Goal: Task Accomplishment & Management: Manage account settings

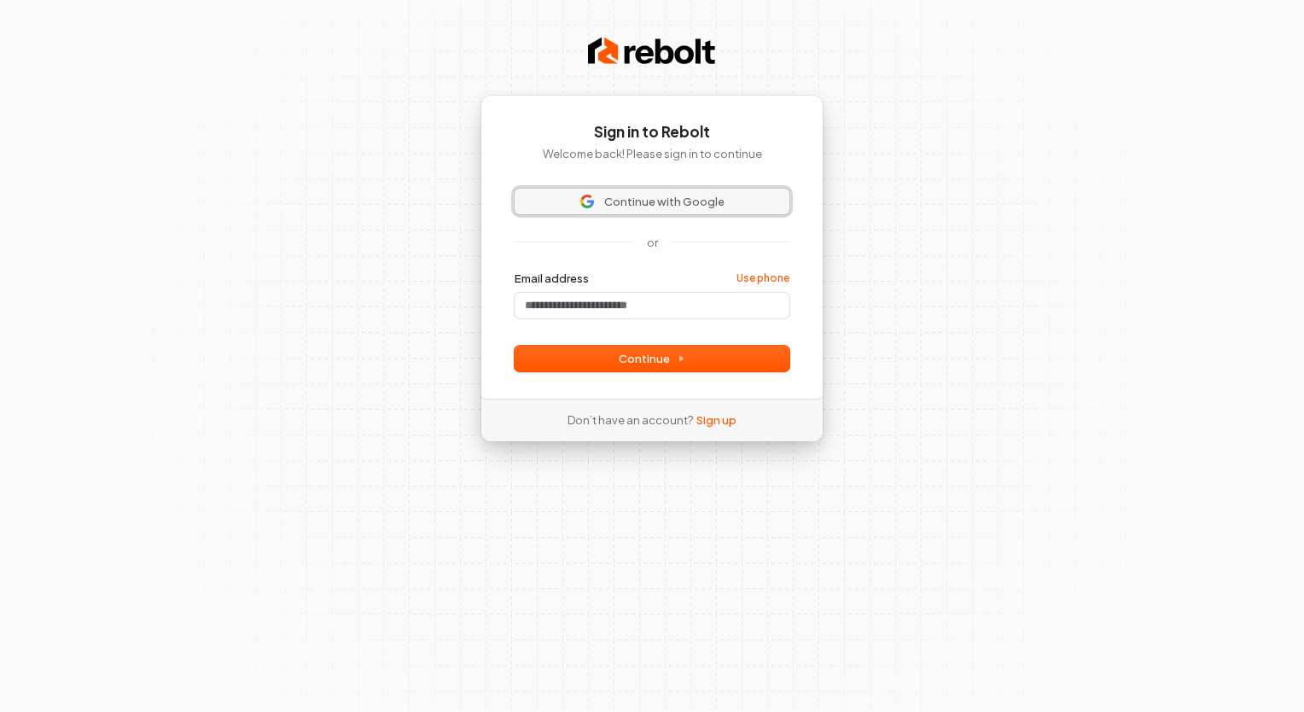
click at [659, 198] on span "Continue with Google" at bounding box center [664, 201] width 120 height 15
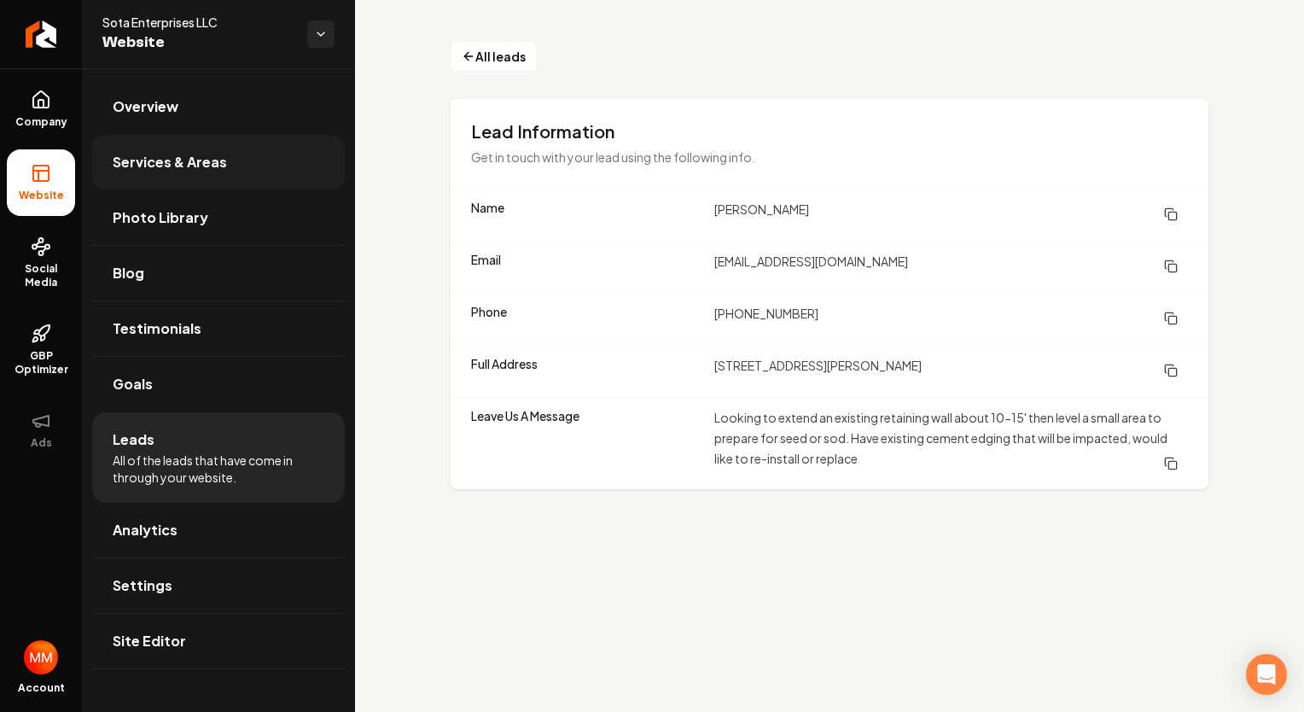
click at [175, 160] on span "Services & Areas" at bounding box center [170, 162] width 114 height 20
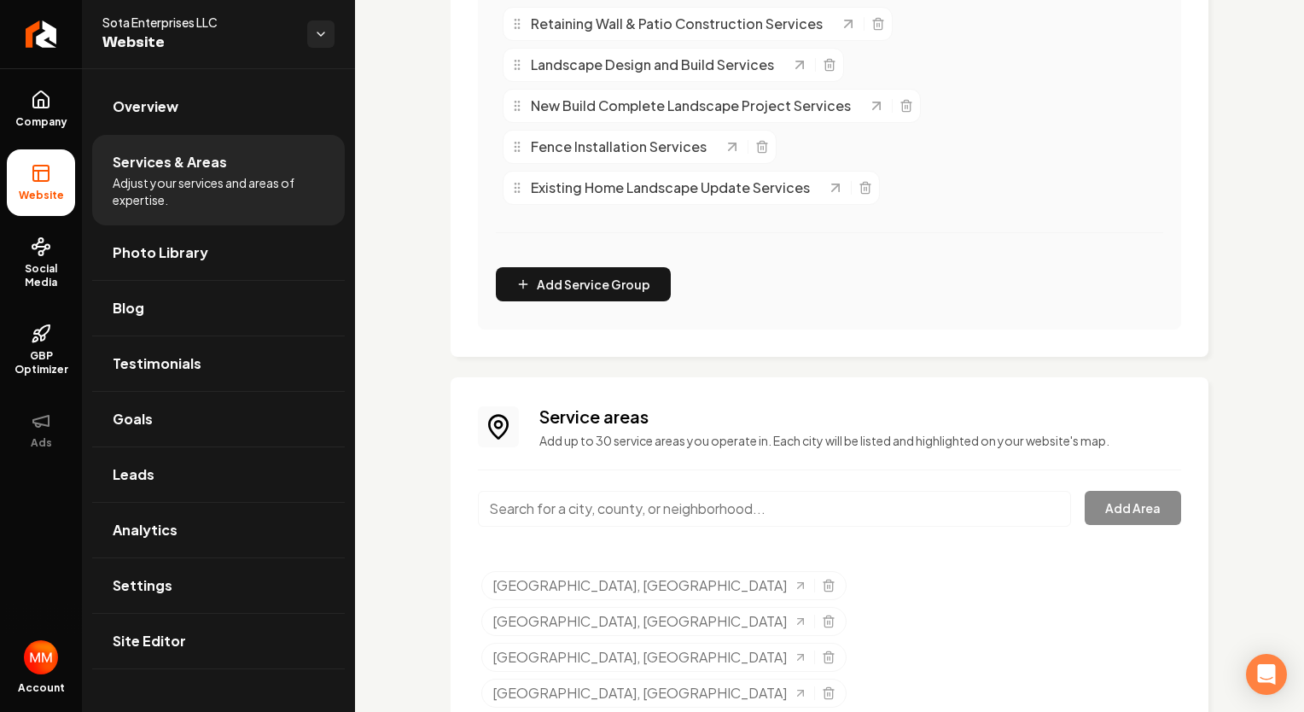
scroll to position [685, 0]
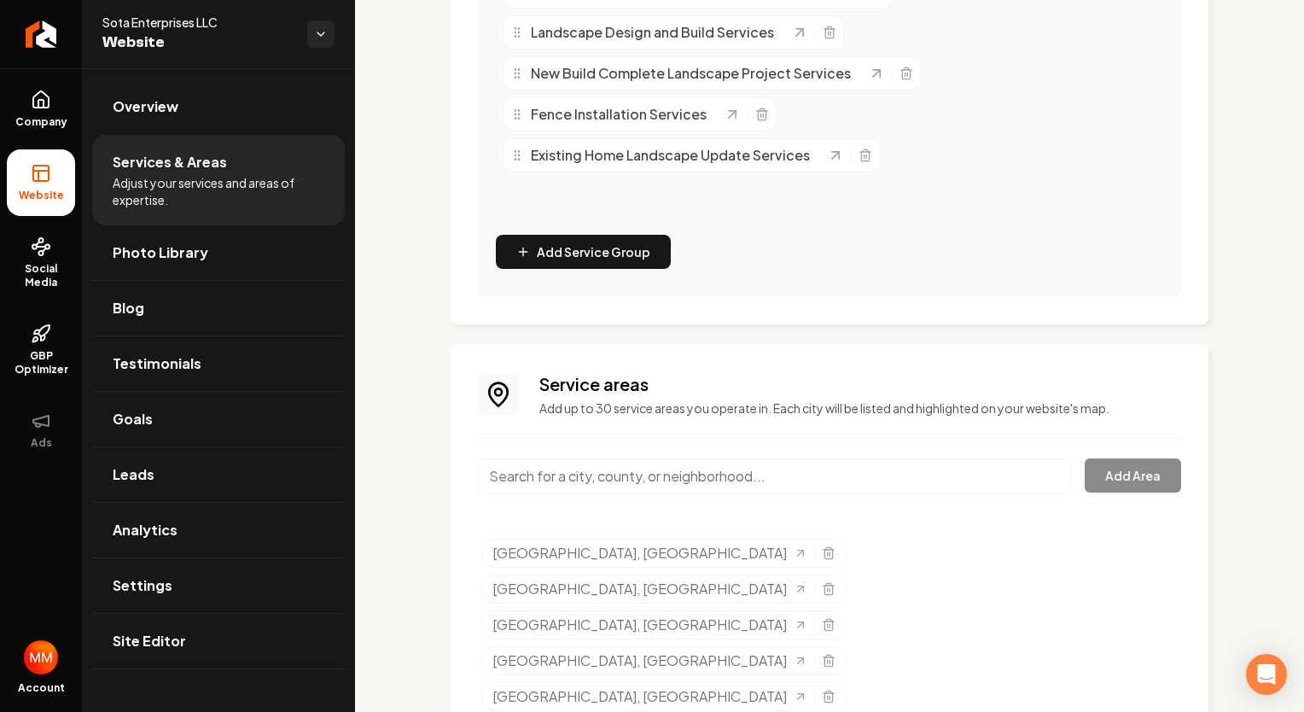
click at [881, 473] on input "Main content area" at bounding box center [774, 476] width 593 height 36
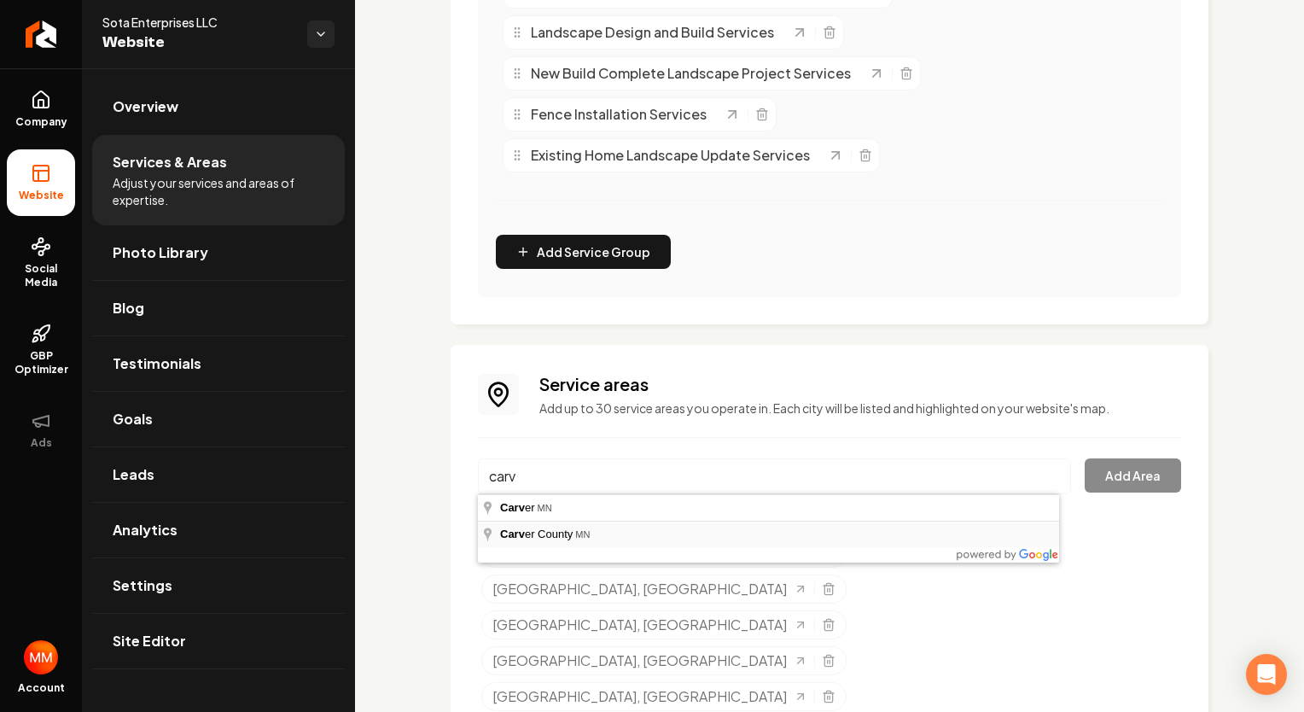
type input "Carver County, MN"
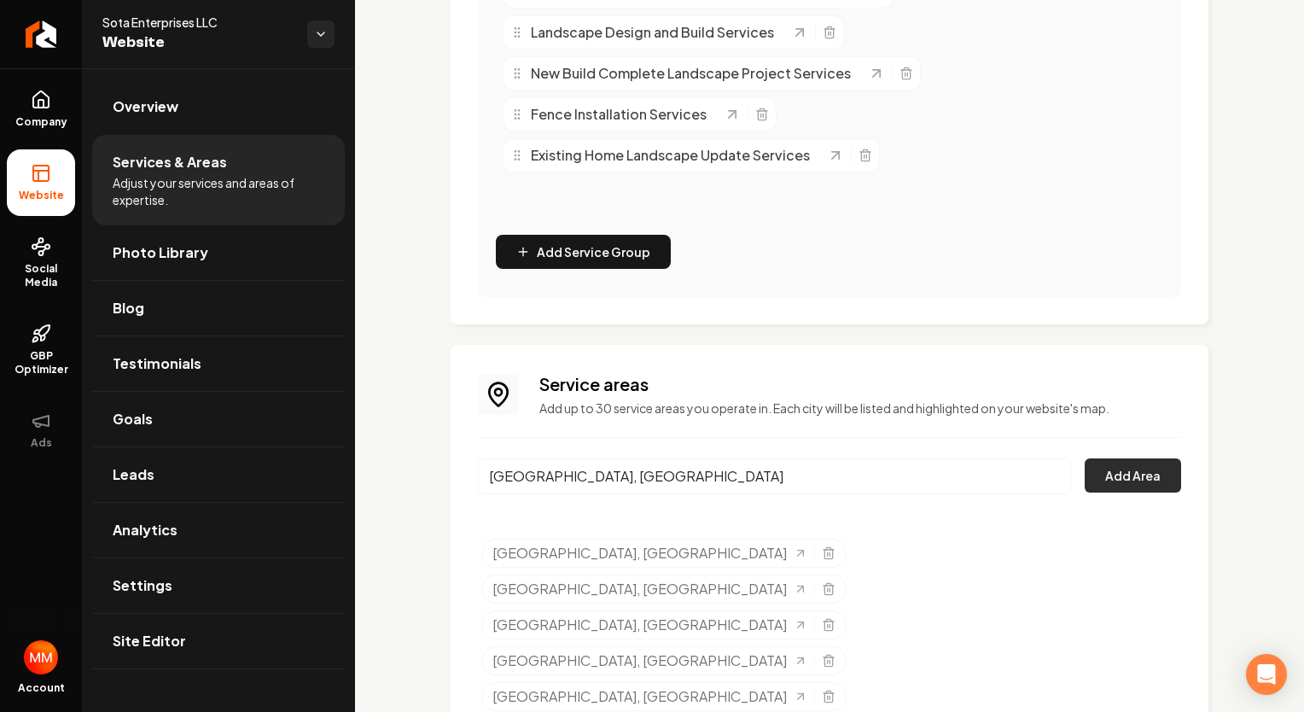
click at [1128, 482] on button "Add Area" at bounding box center [1132, 475] width 96 height 34
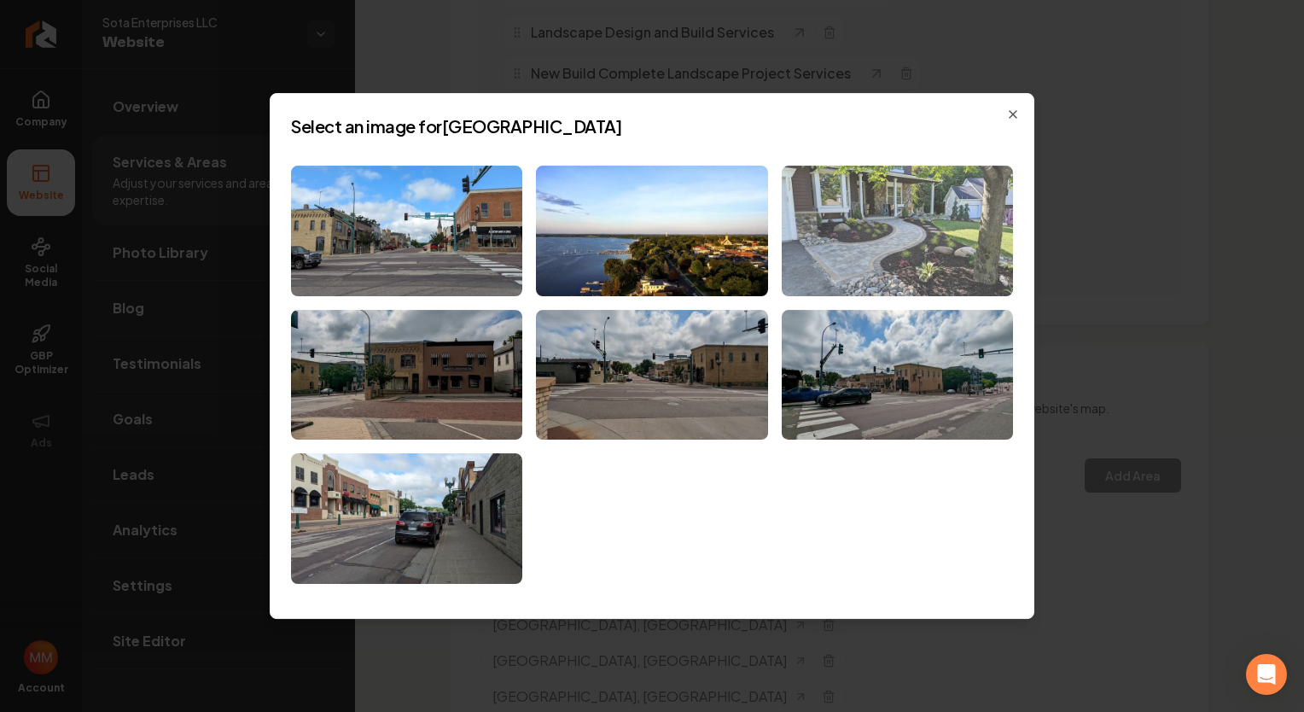
click at [892, 249] on img at bounding box center [897, 231] width 231 height 131
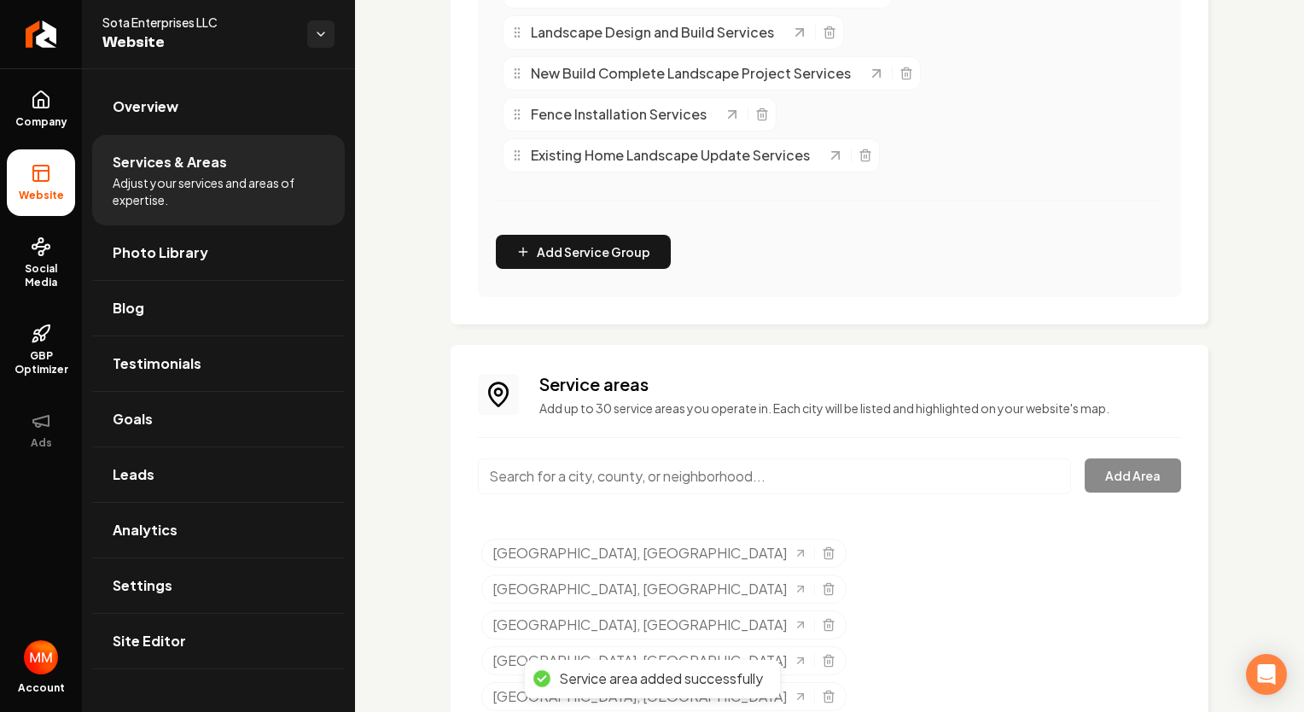
click at [519, 477] on input "Main content area" at bounding box center [774, 476] width 593 height 36
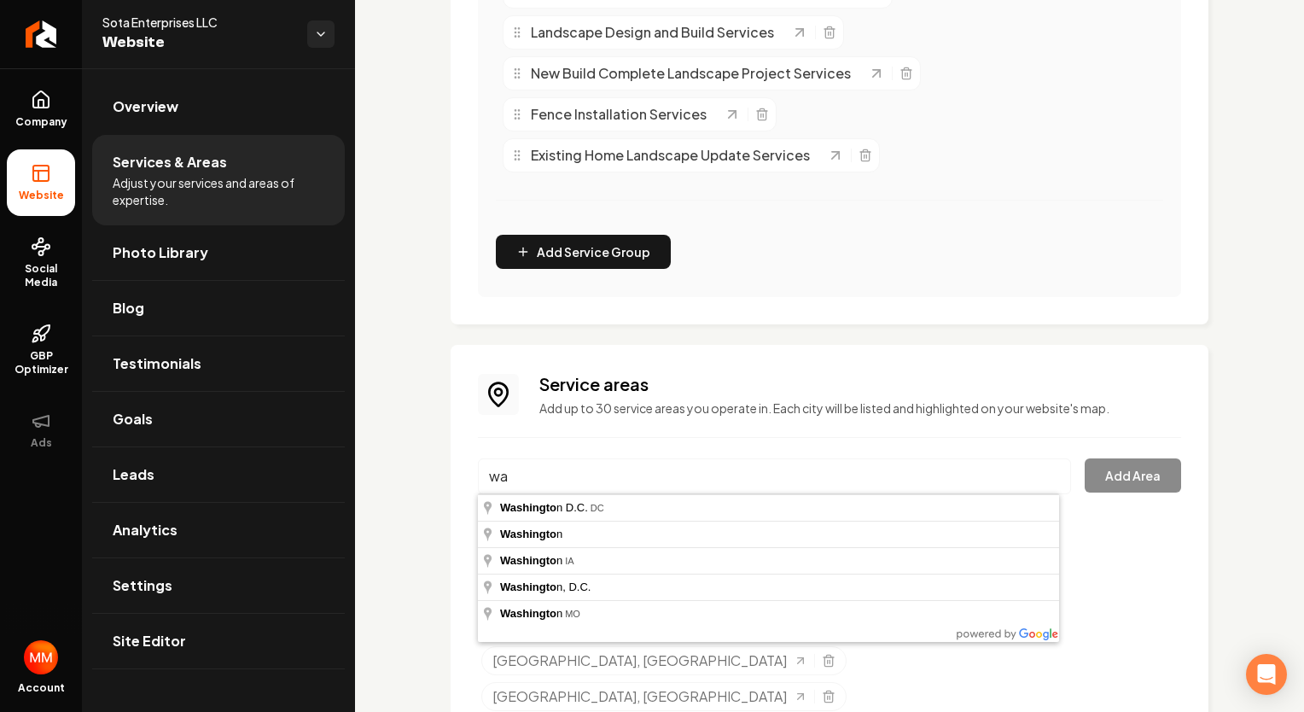
type input "w"
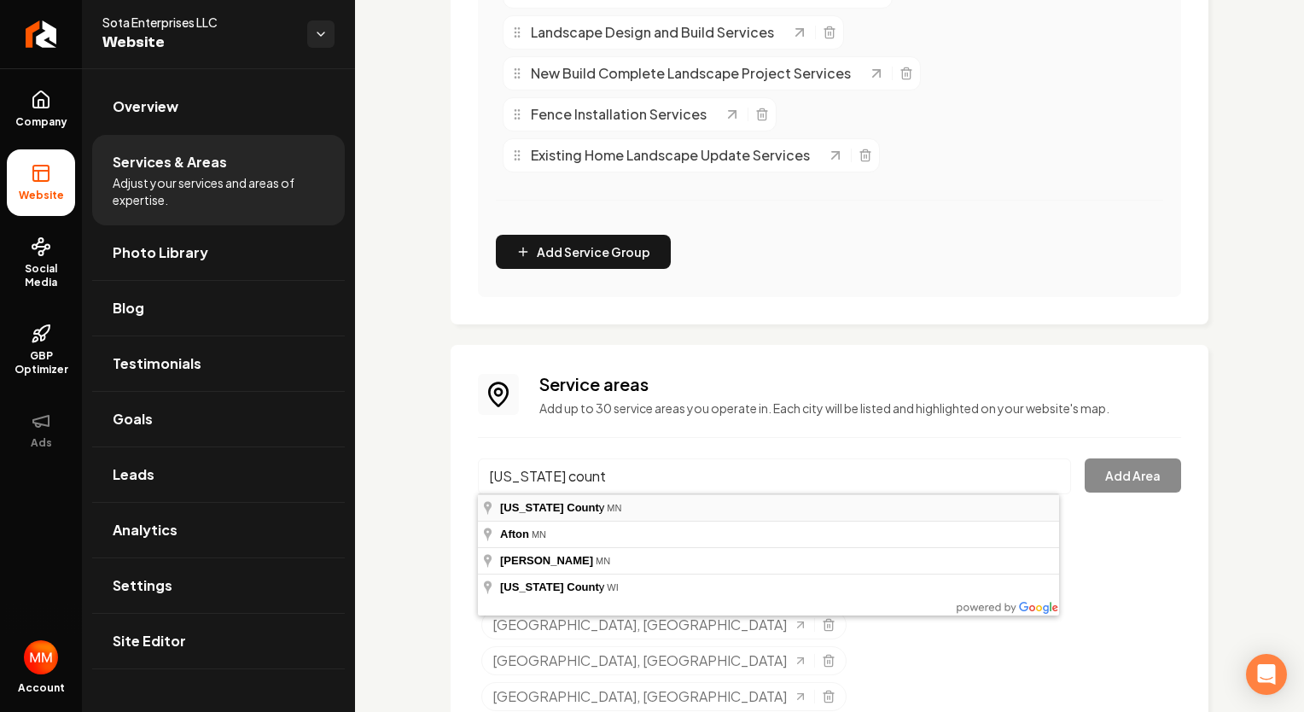
type input "Washington County, MN"
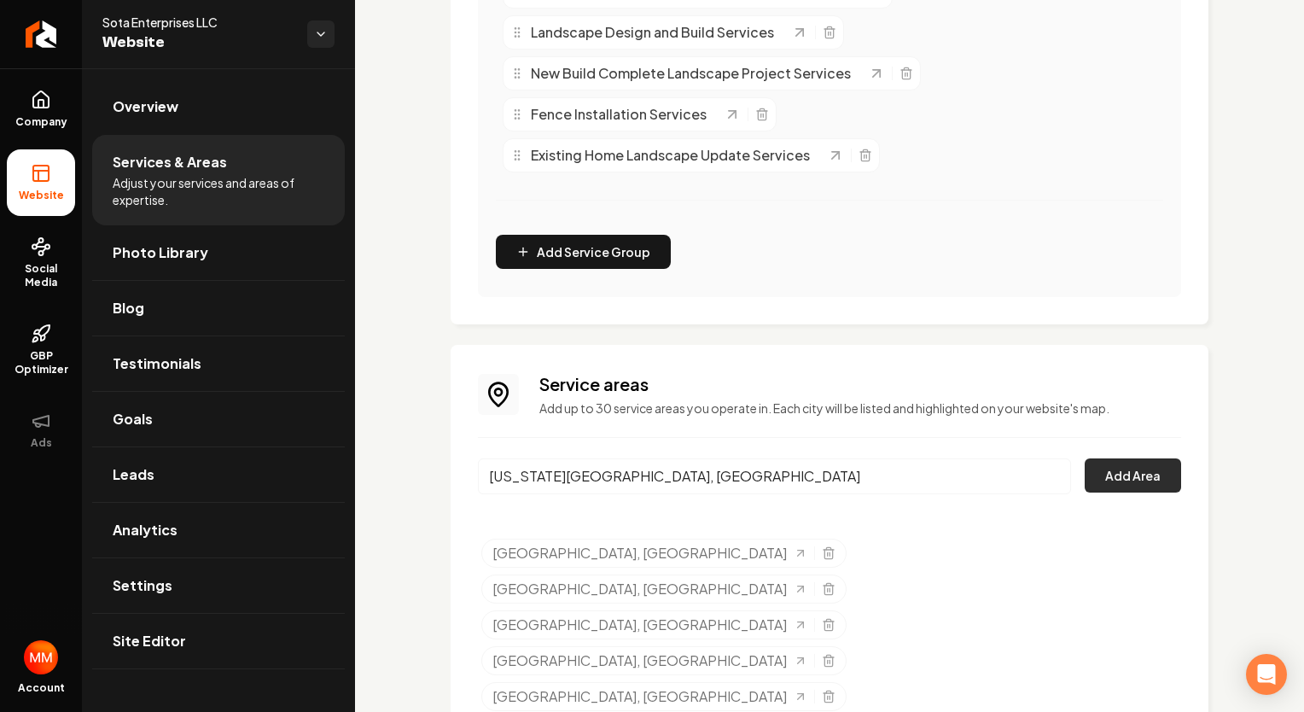
click at [1129, 473] on button "Add Area" at bounding box center [1132, 475] width 96 height 34
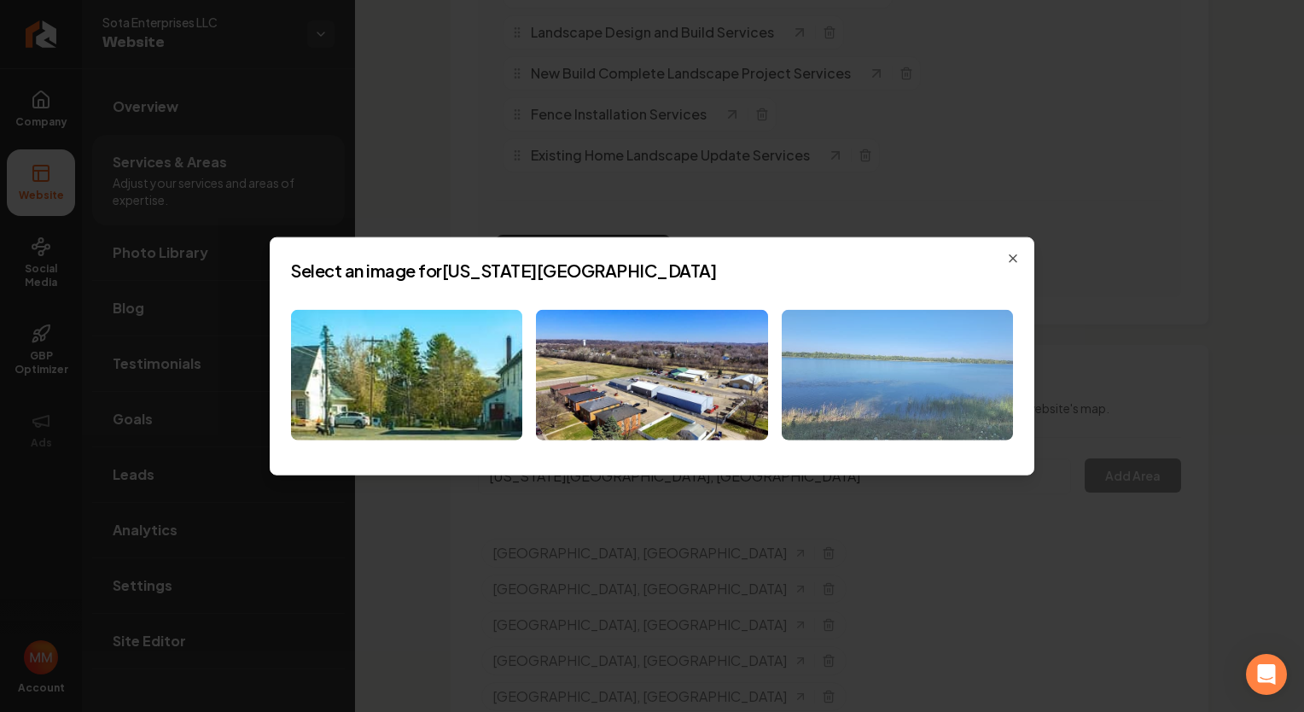
click at [986, 381] on img at bounding box center [897, 375] width 231 height 131
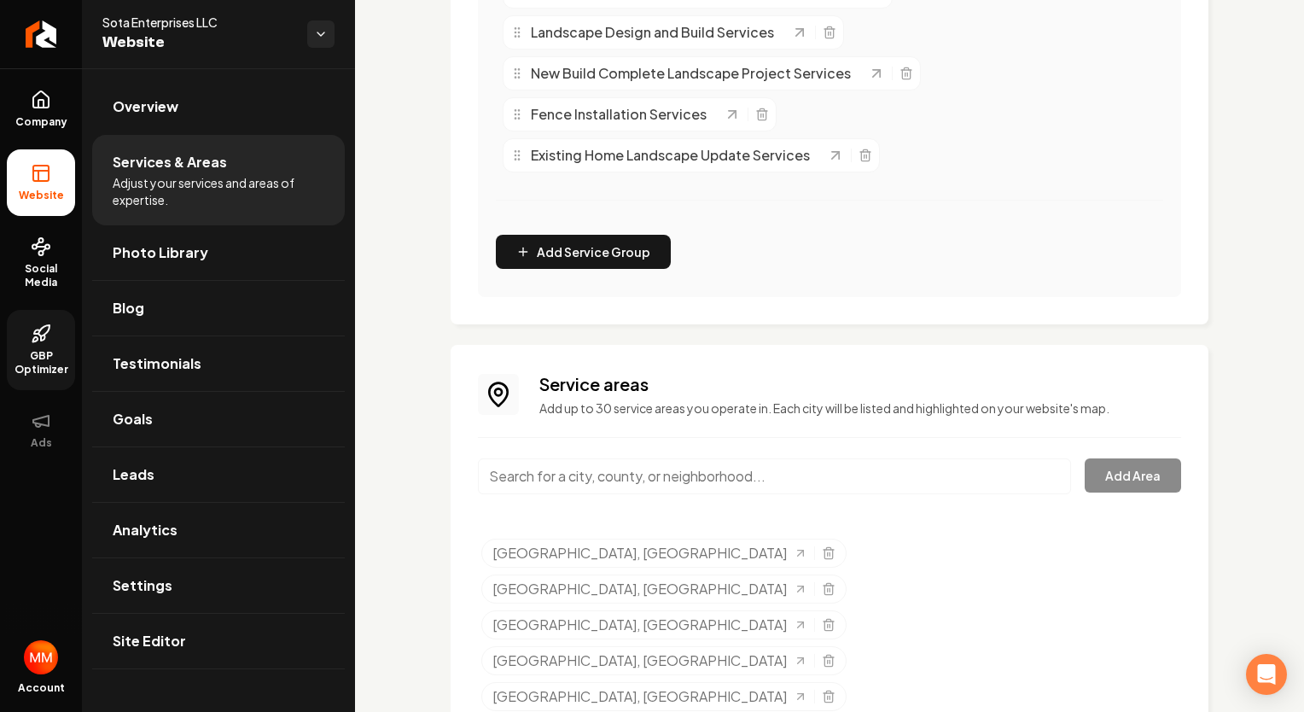
click at [38, 357] on span "GBP Optimizer" at bounding box center [41, 362] width 68 height 27
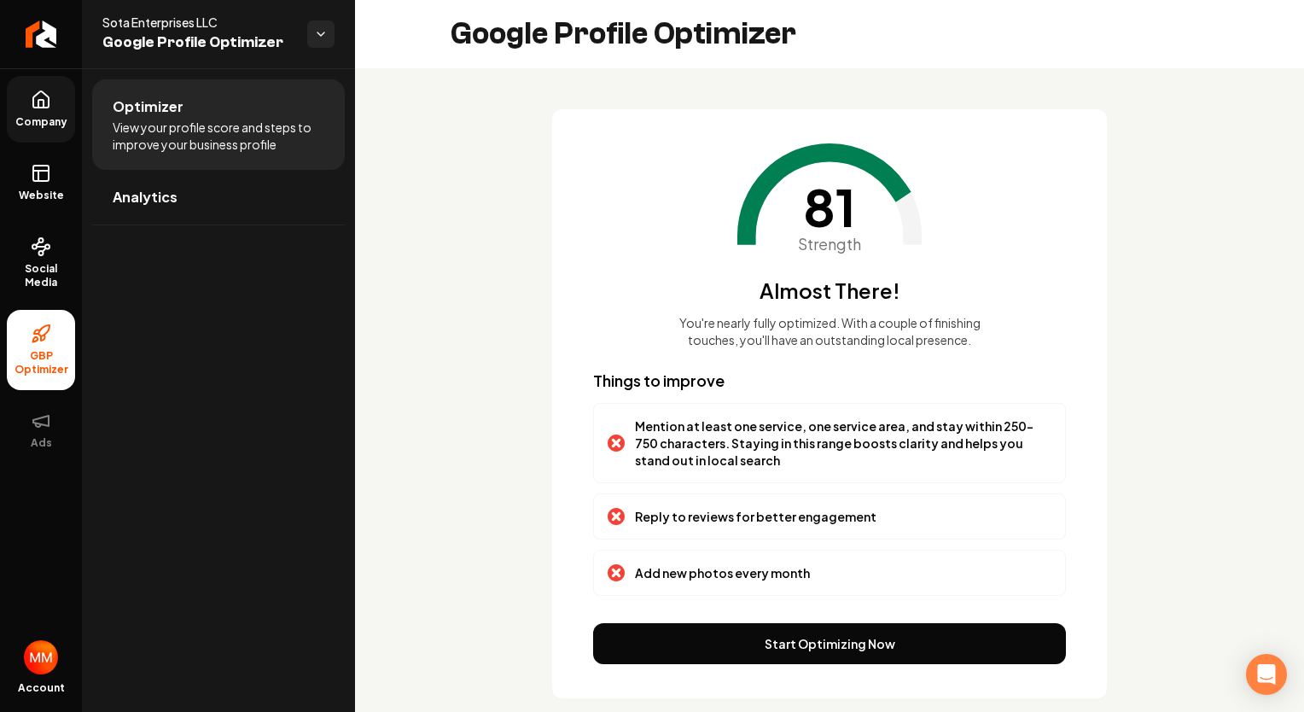
click at [39, 103] on icon at bounding box center [41, 100] width 20 height 20
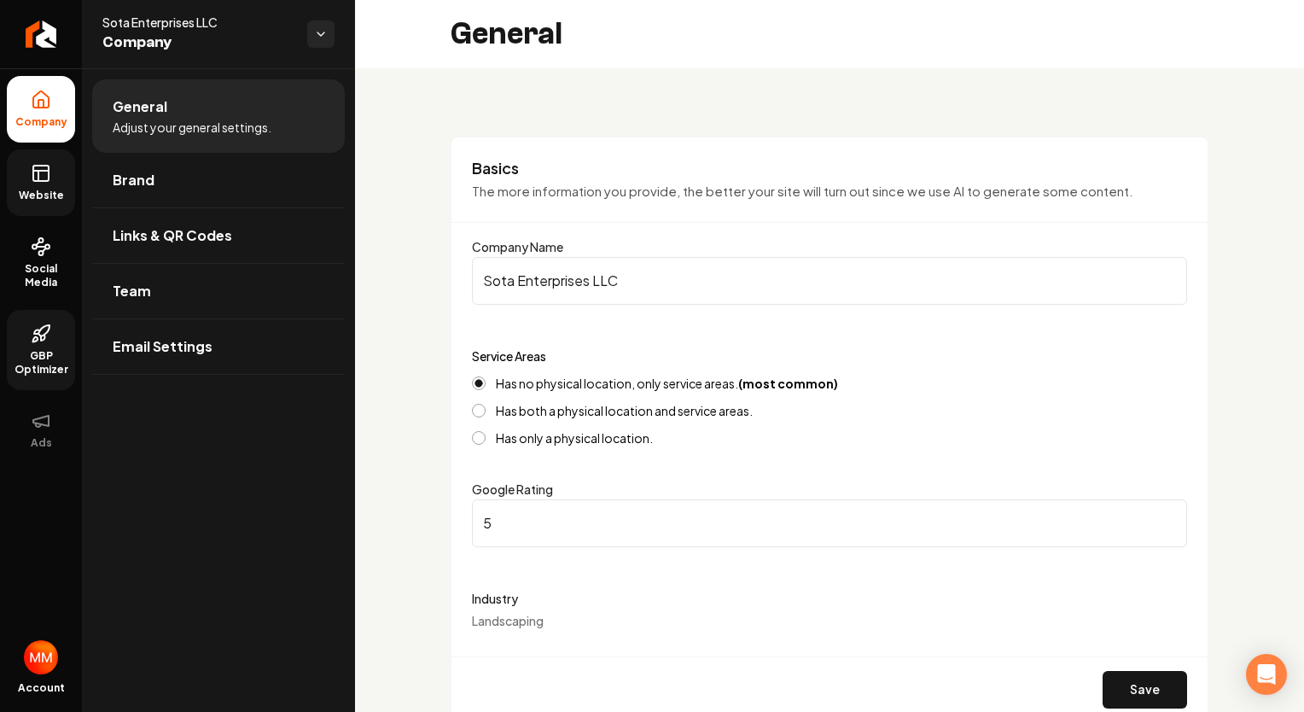
click at [53, 189] on span "Website" at bounding box center [41, 196] width 59 height 14
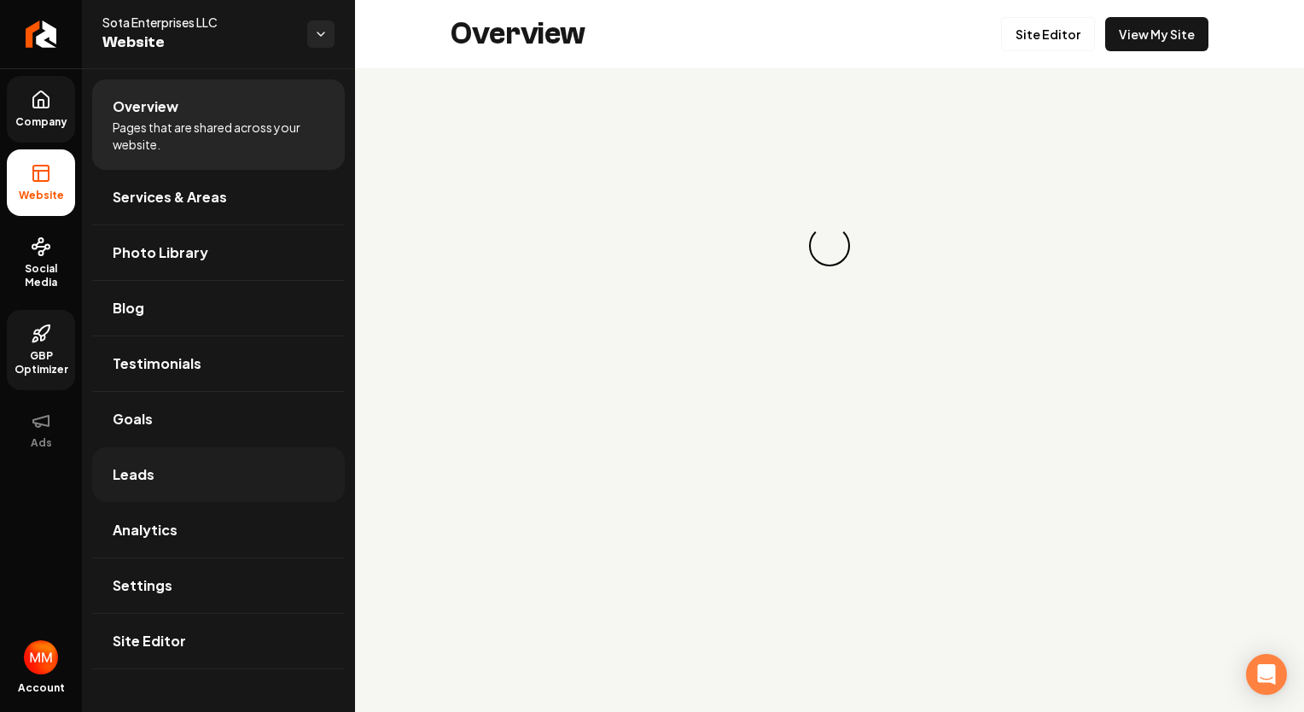
click at [143, 482] on span "Leads" at bounding box center [134, 474] width 42 height 20
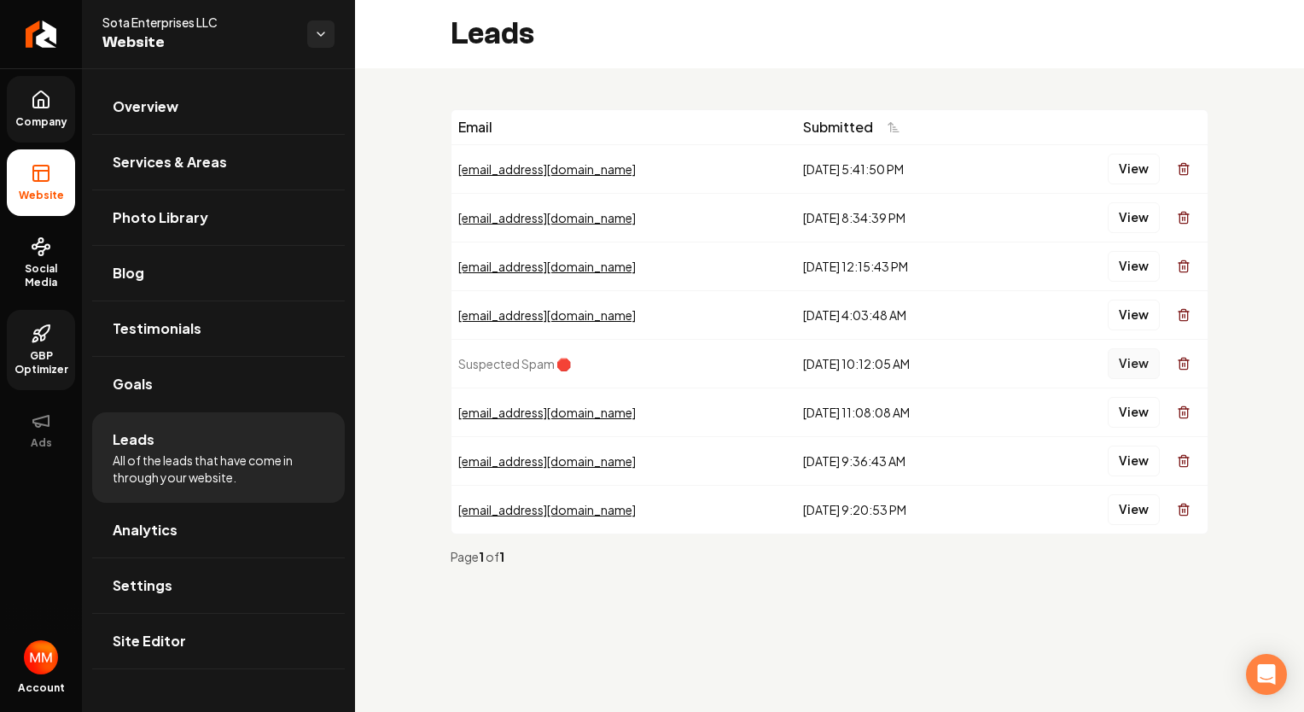
click at [1144, 364] on button "View" at bounding box center [1133, 363] width 52 height 31
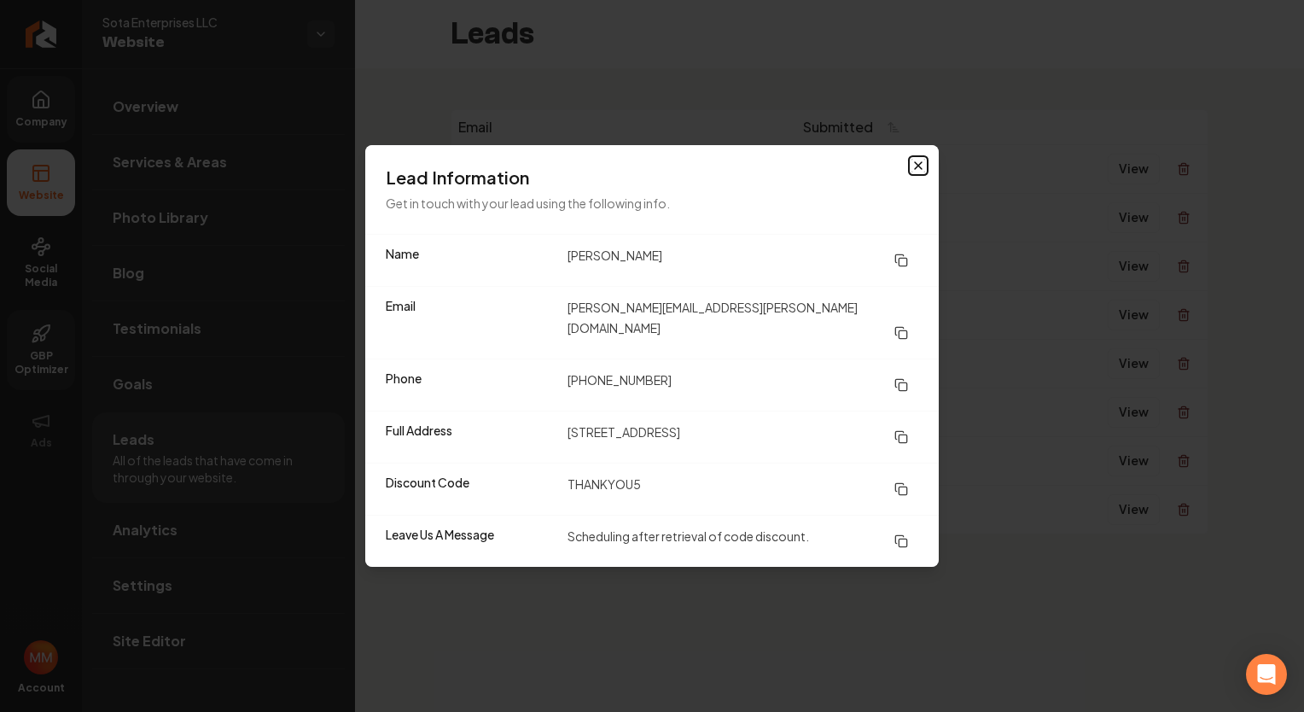
click at [916, 169] on icon "button" at bounding box center [918, 165] width 7 height 7
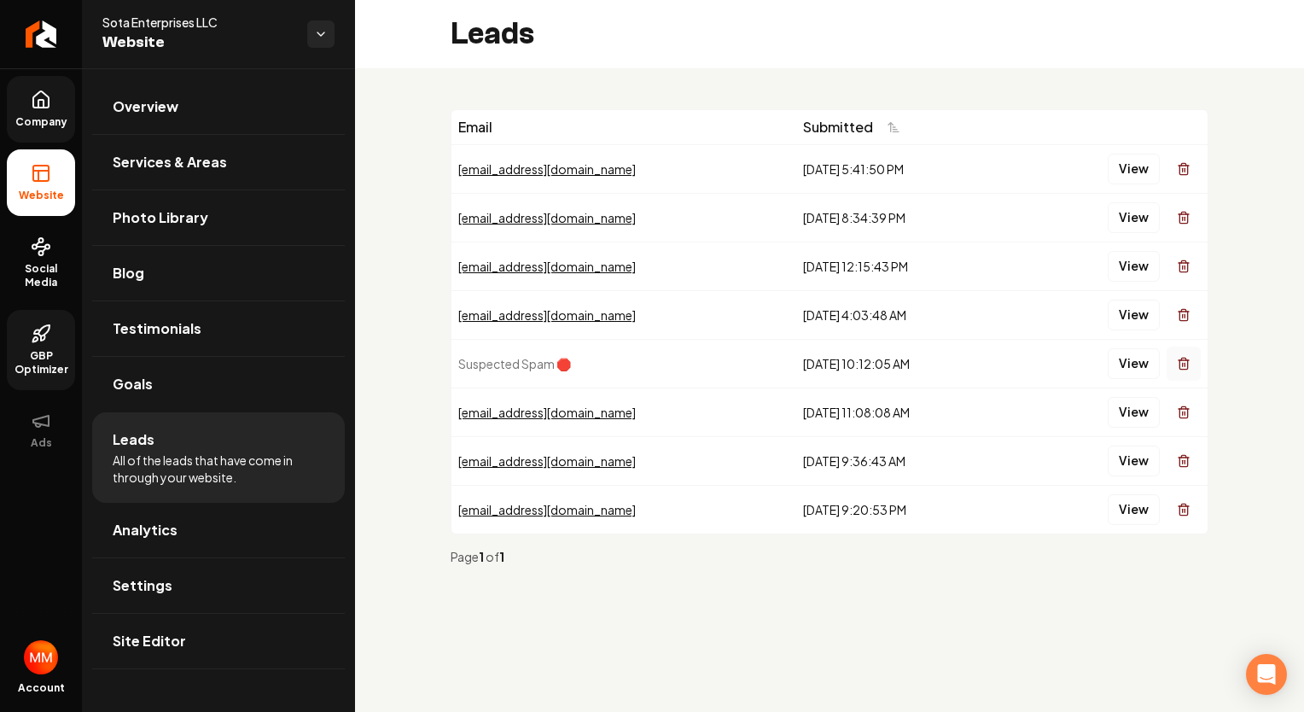
click at [1174, 357] on button "Main content area" at bounding box center [1183, 363] width 34 height 34
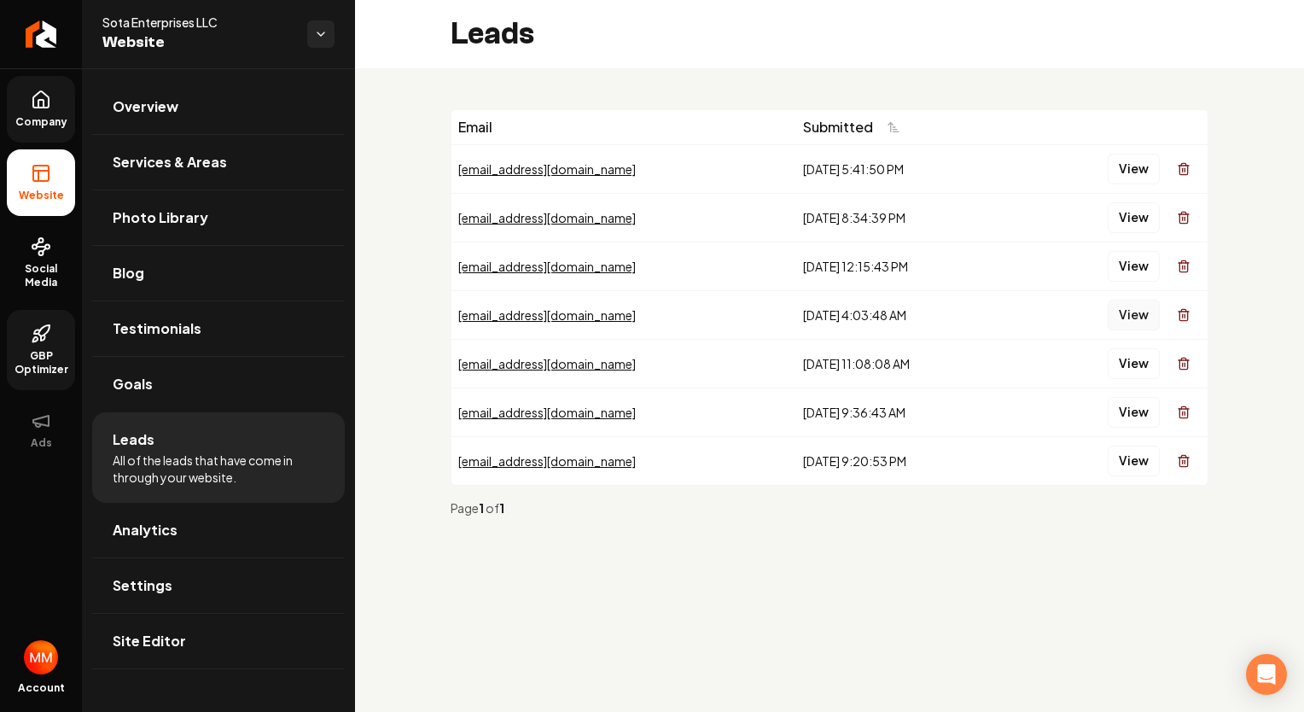
click at [1123, 316] on button "View" at bounding box center [1133, 314] width 52 height 31
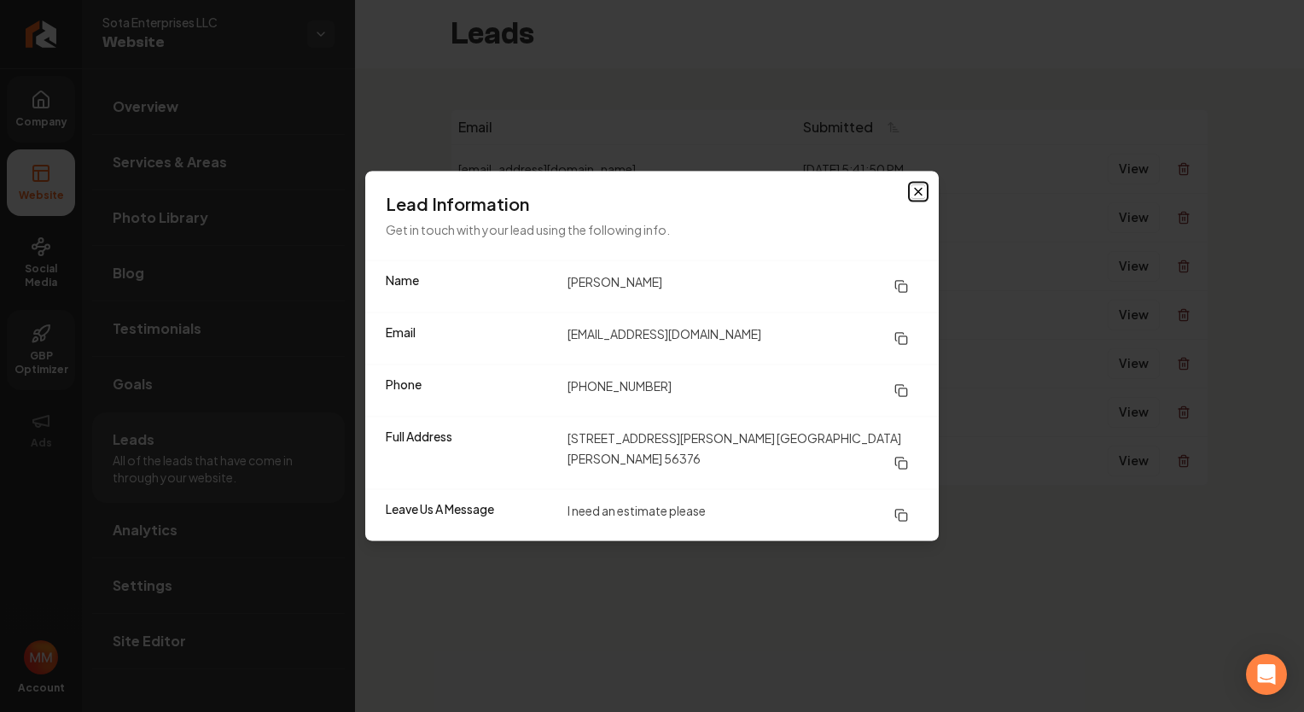
click at [921, 199] on icon "button" at bounding box center [918, 192] width 14 height 14
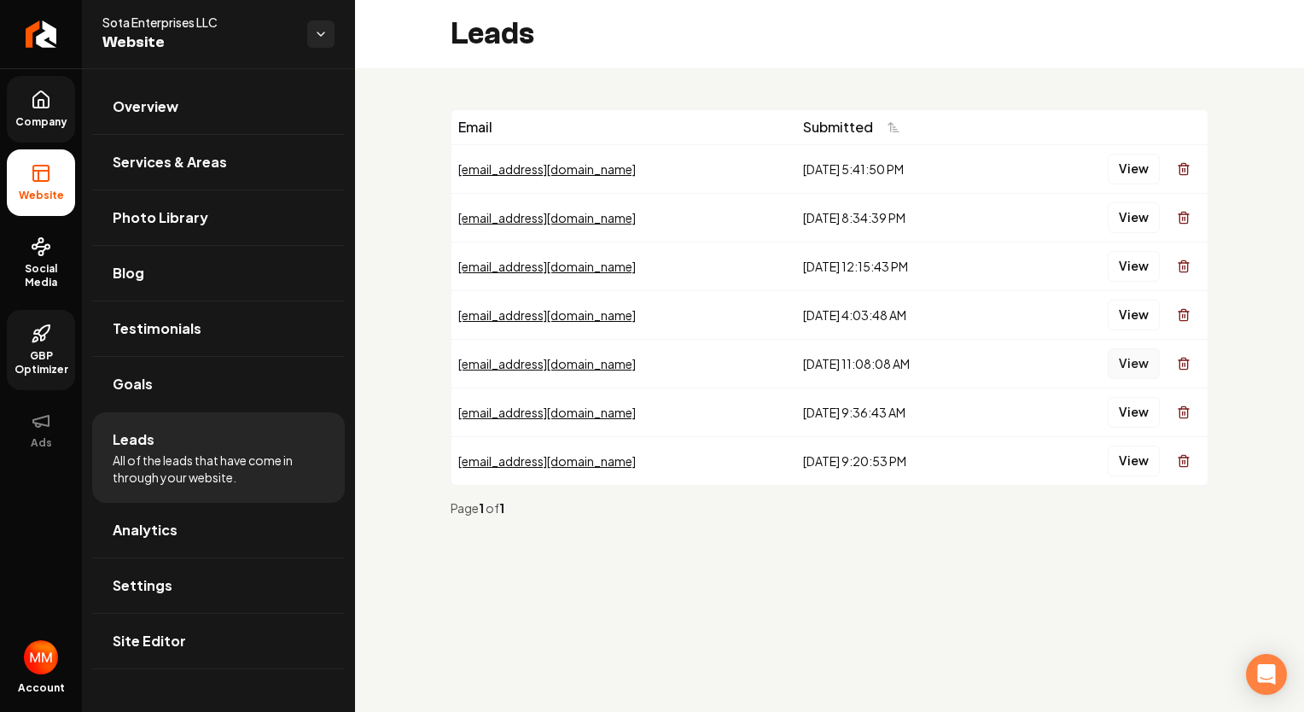
click at [1122, 365] on button "View" at bounding box center [1133, 363] width 52 height 31
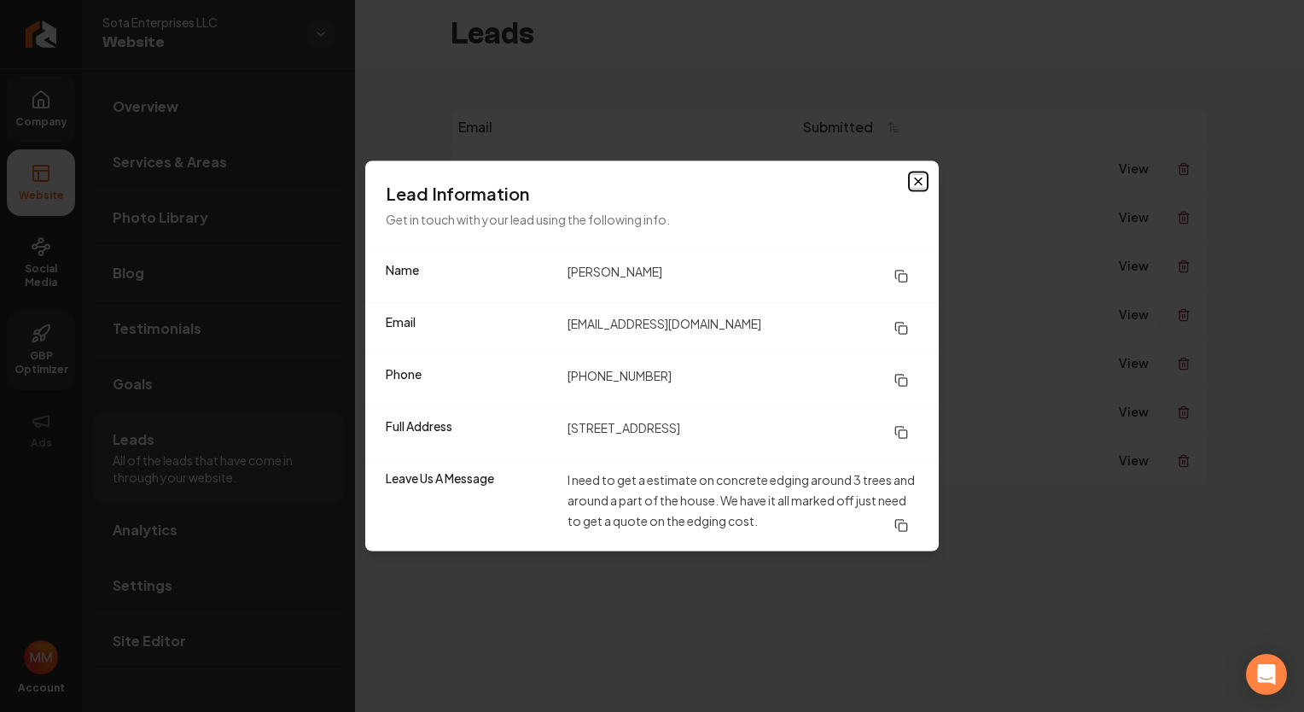
click at [921, 186] on icon "button" at bounding box center [918, 182] width 14 height 14
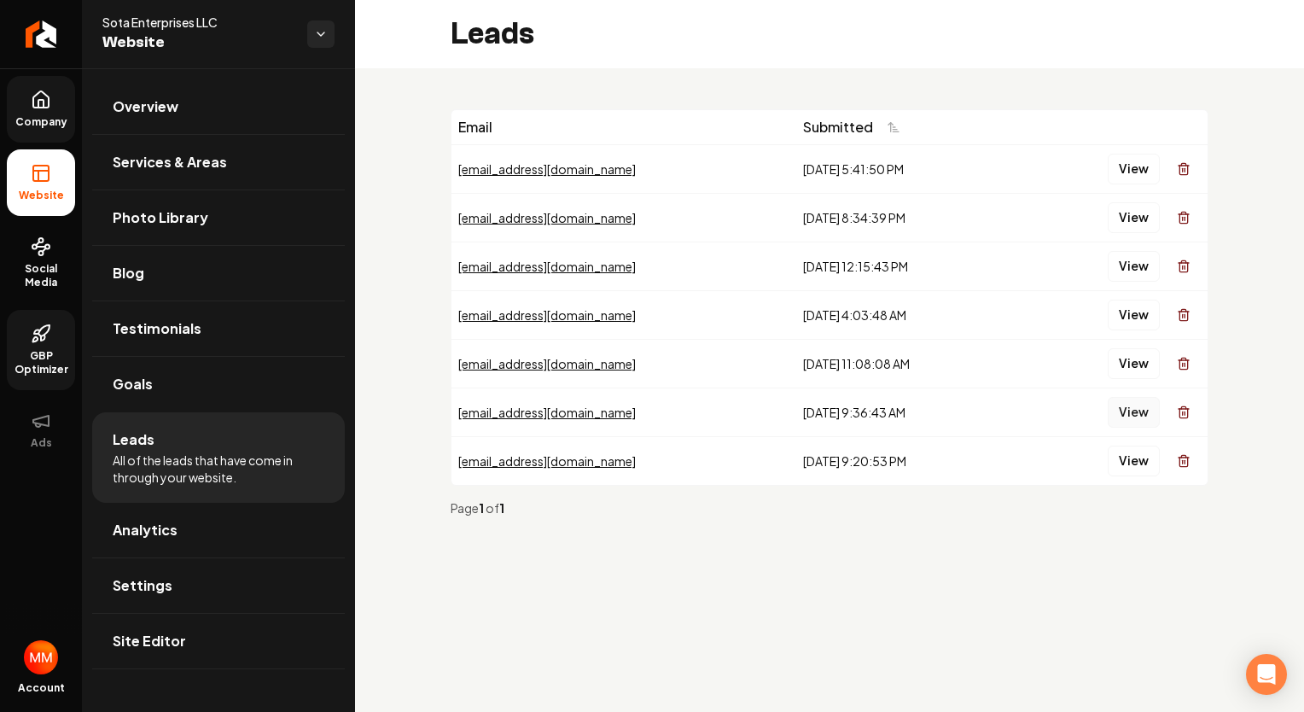
click at [1130, 412] on button "View" at bounding box center [1133, 412] width 52 height 31
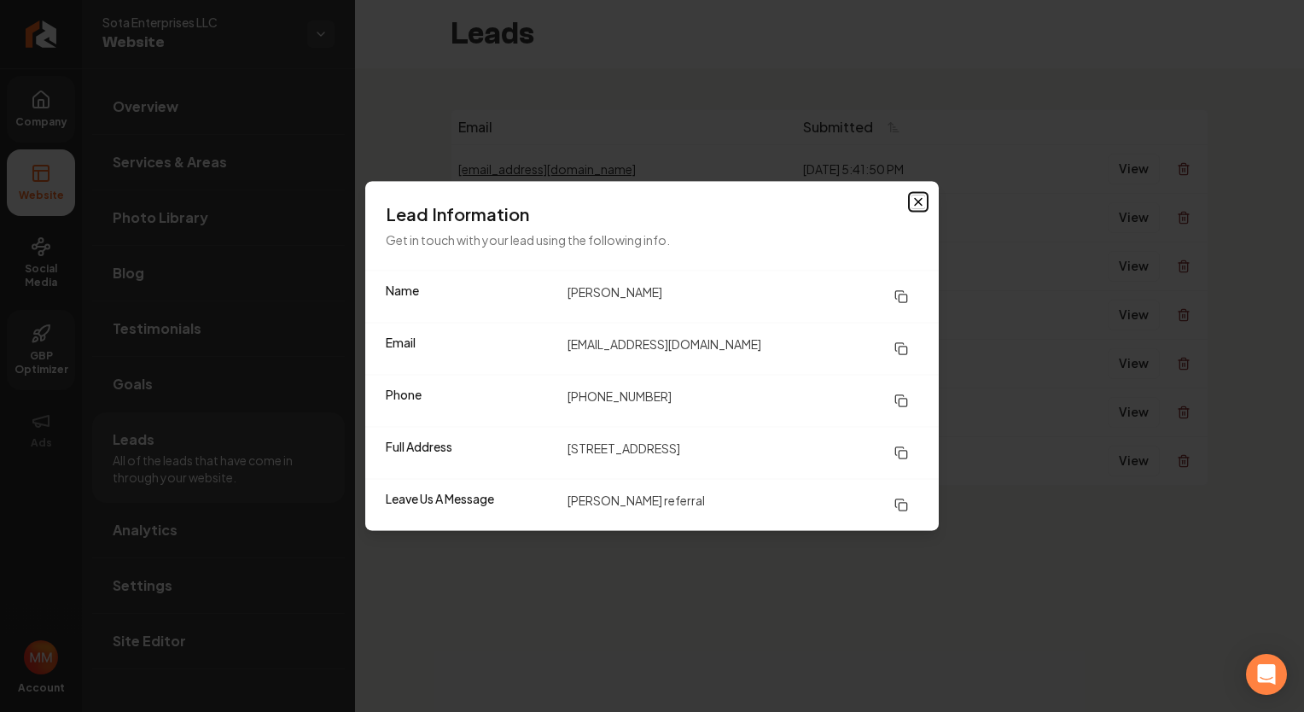
click at [919, 206] on icon "button" at bounding box center [918, 202] width 14 height 14
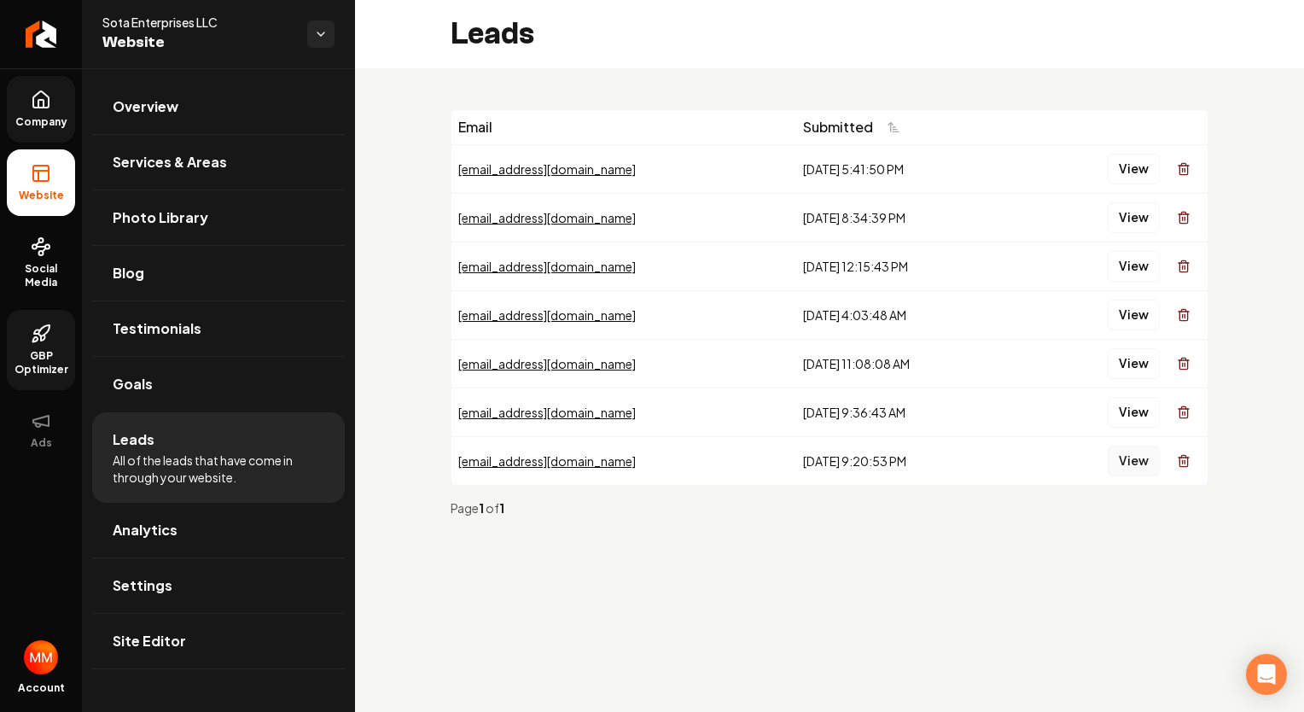
click at [1136, 465] on button "View" at bounding box center [1133, 460] width 52 height 31
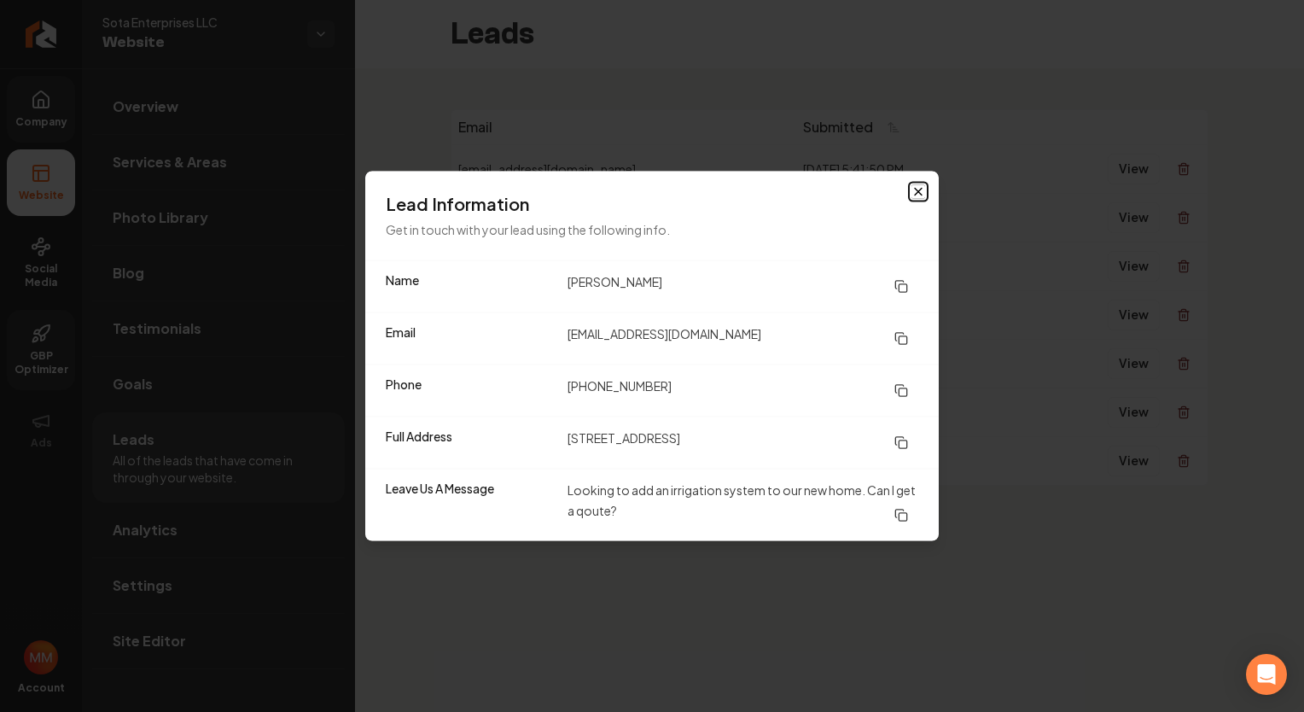
click at [918, 196] on icon "button" at bounding box center [918, 192] width 14 height 14
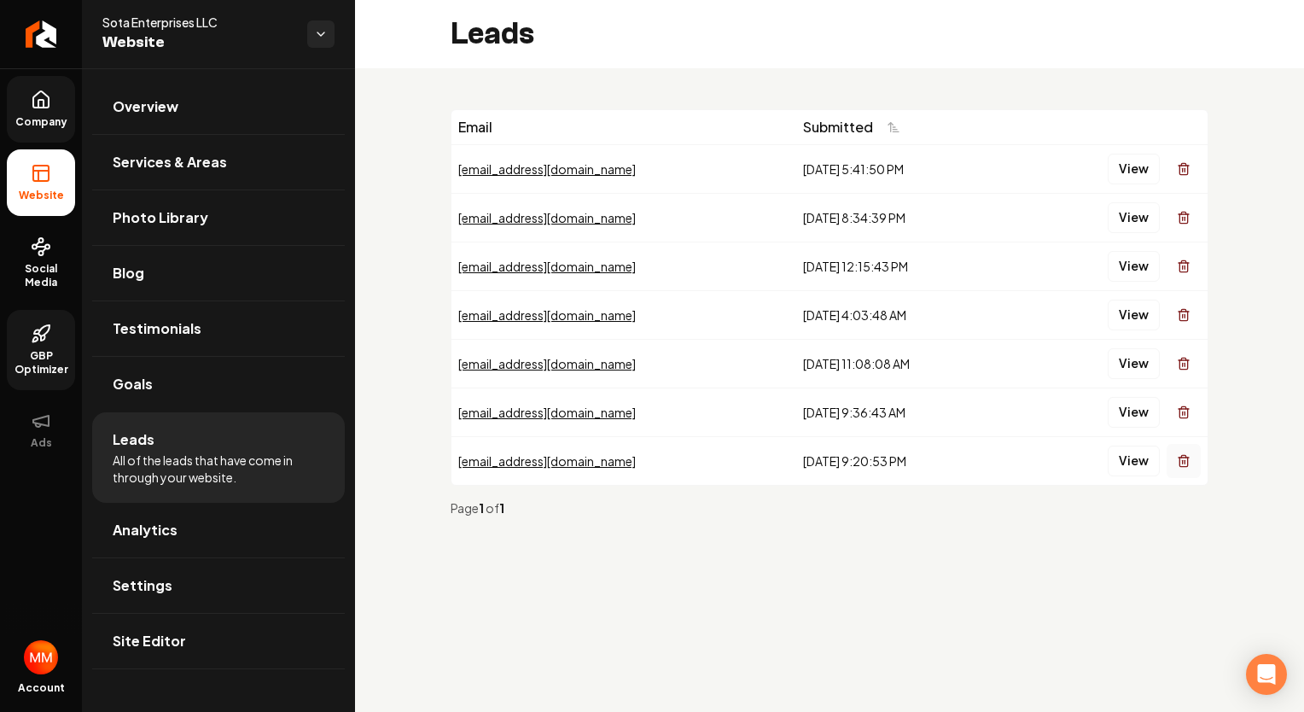
click at [1182, 457] on icon "Main content area" at bounding box center [1183, 457] width 10 height 0
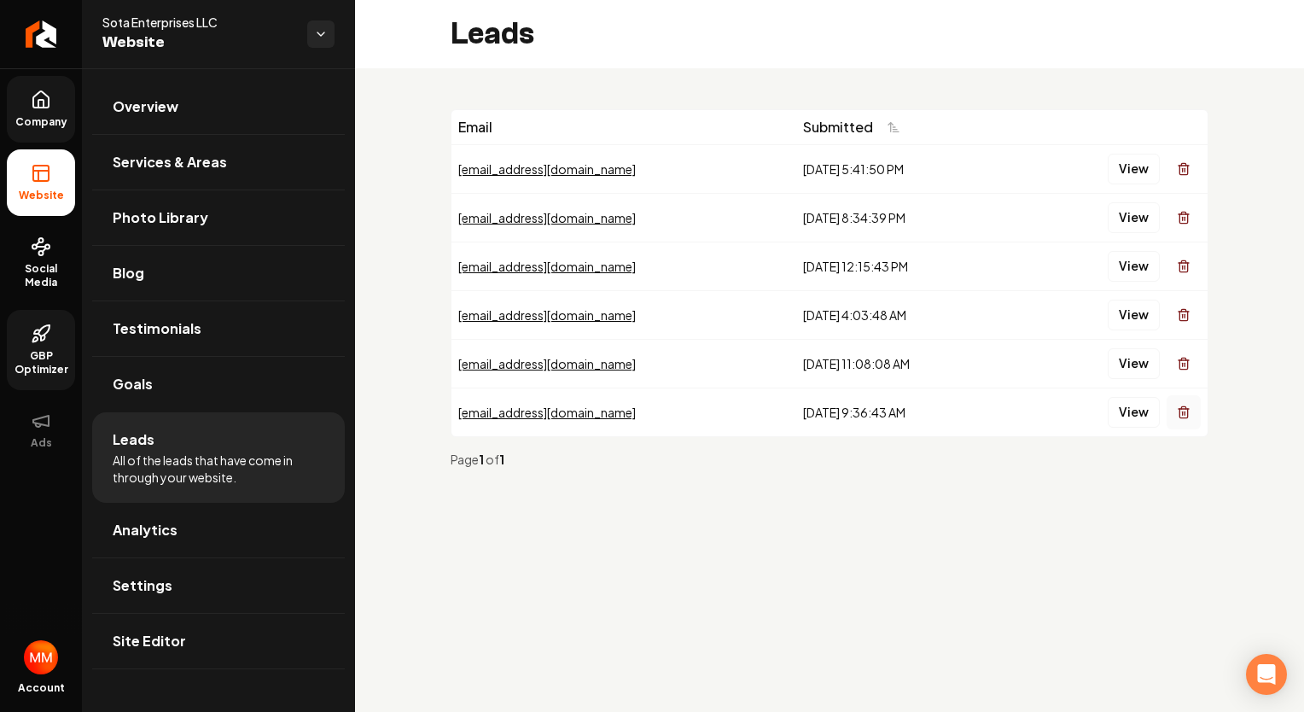
click at [1188, 414] on icon "Main content area" at bounding box center [1184, 412] width 14 height 14
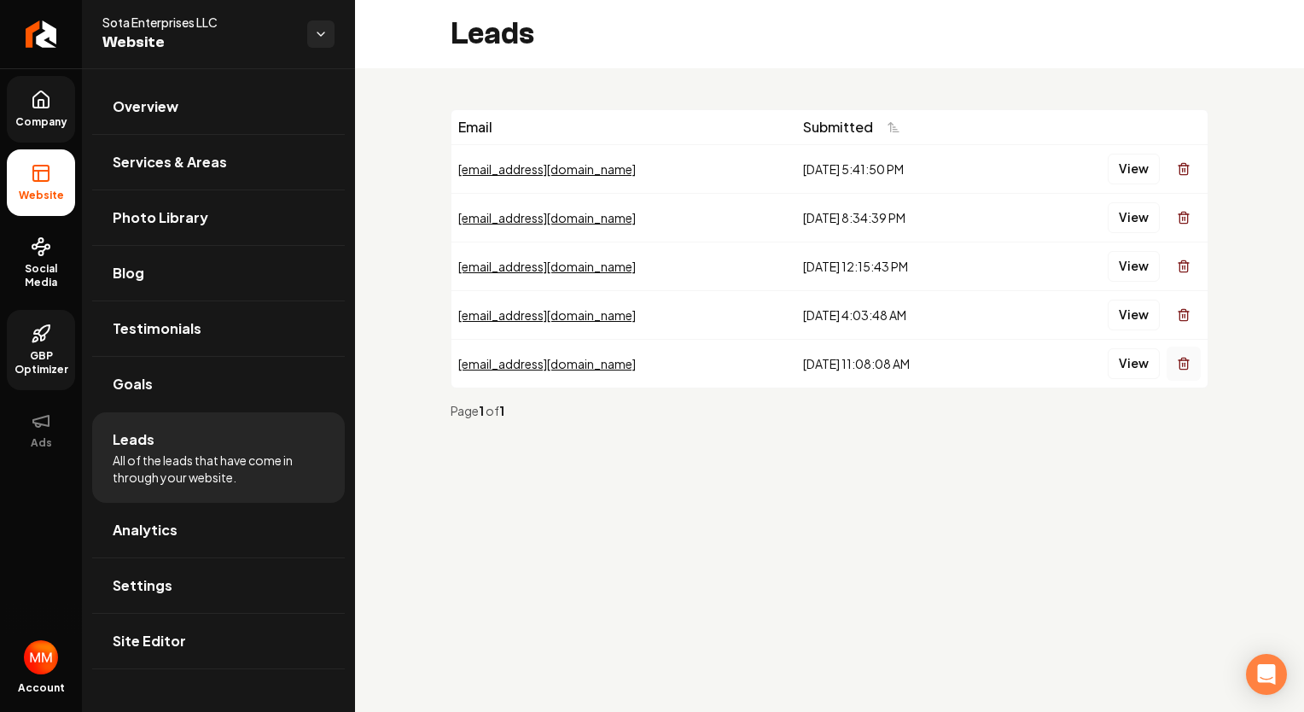
click at [1191, 375] on button "Main content area" at bounding box center [1183, 363] width 34 height 34
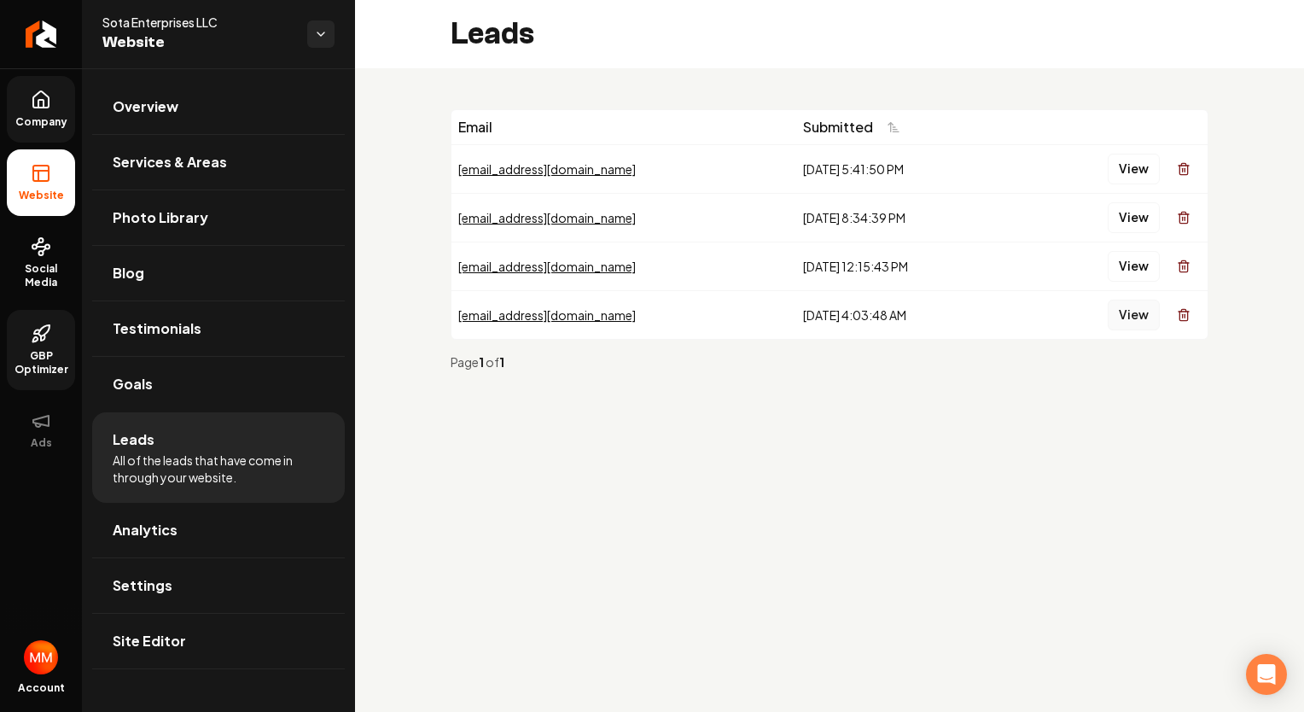
click at [1134, 317] on button "View" at bounding box center [1133, 314] width 52 height 31
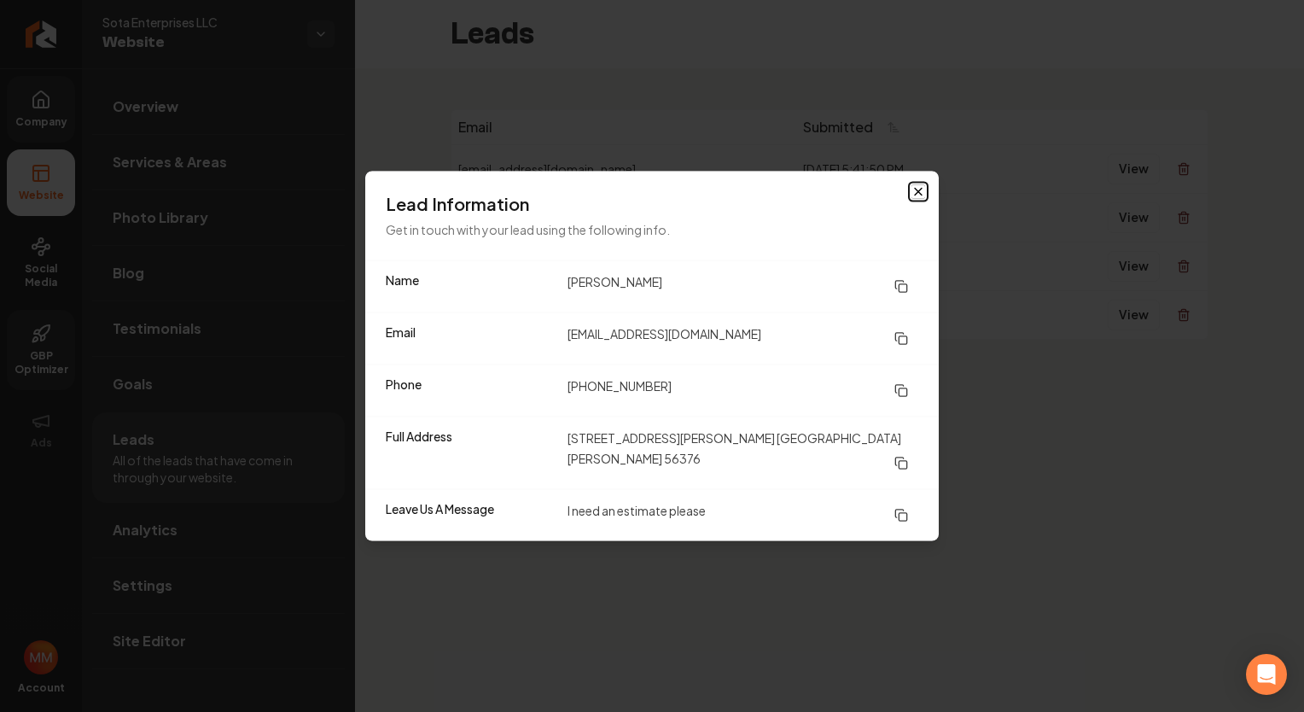
click at [920, 199] on icon "button" at bounding box center [918, 192] width 14 height 14
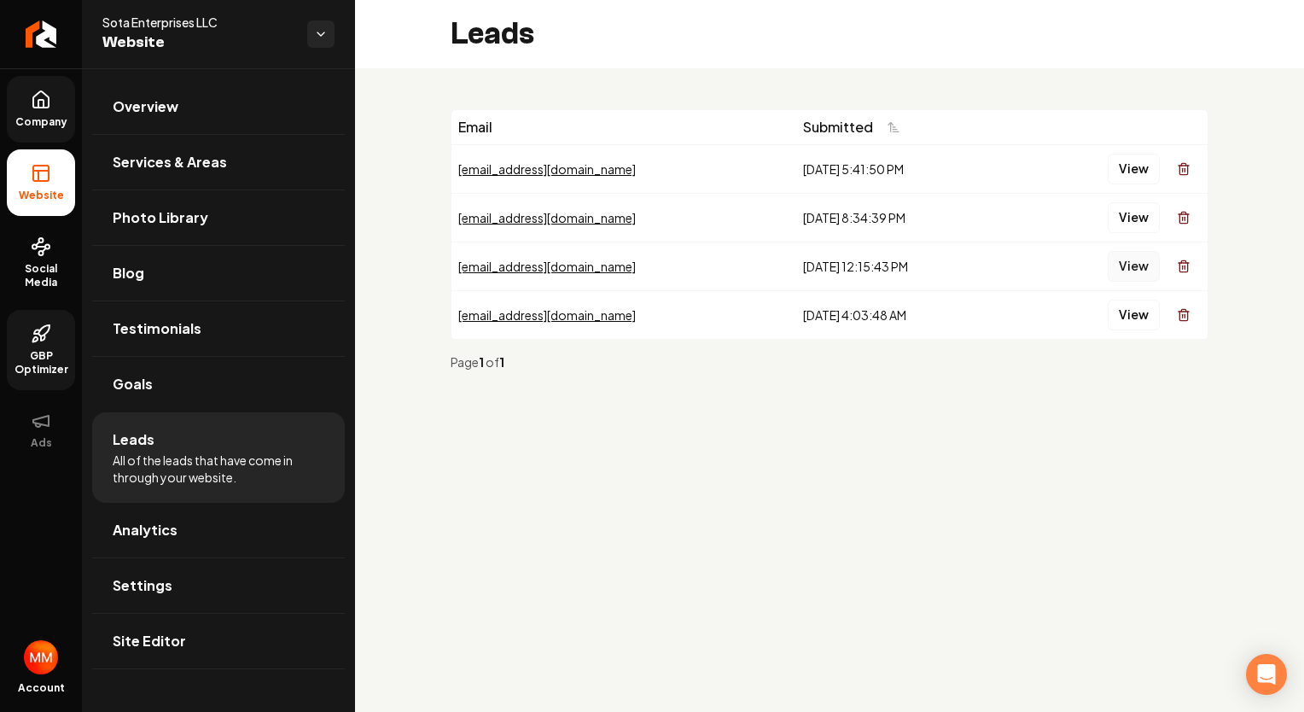
click at [1137, 275] on button "View" at bounding box center [1133, 266] width 52 height 31
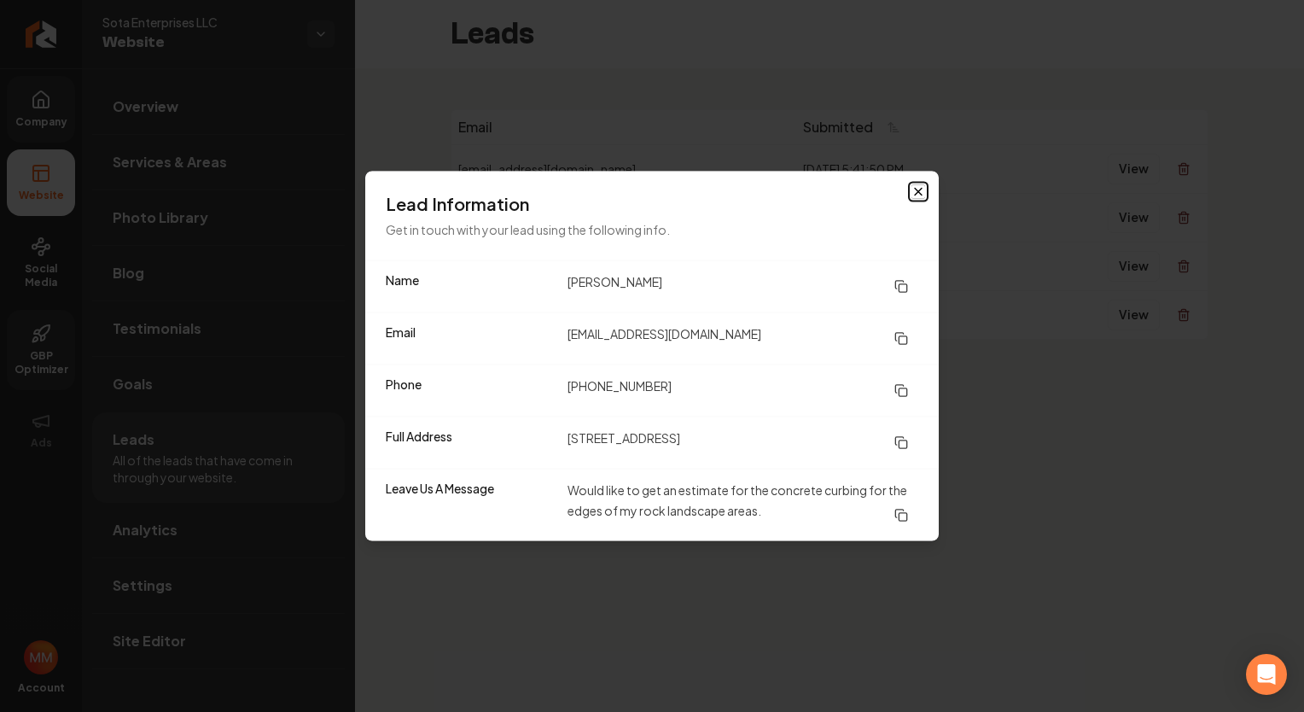
click at [915, 190] on icon "button" at bounding box center [918, 192] width 14 height 14
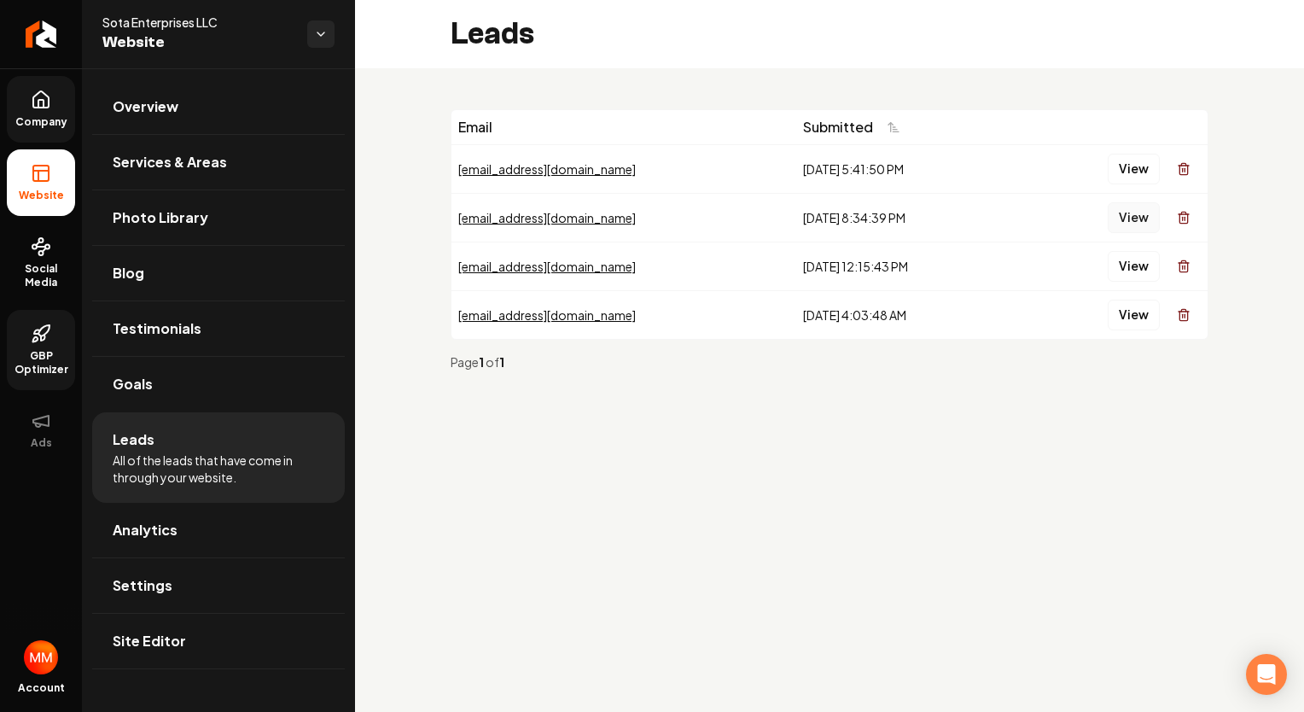
click at [1127, 222] on button "View" at bounding box center [1133, 217] width 52 height 31
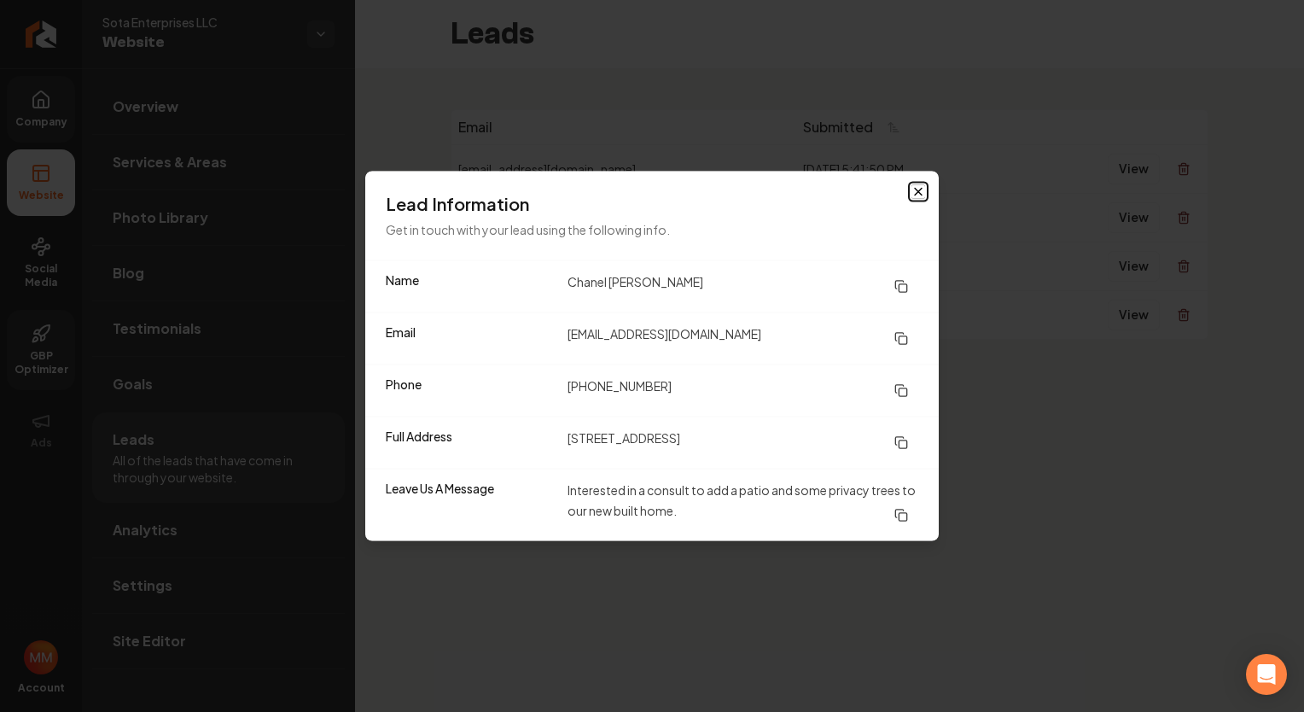
click at [919, 193] on icon "button" at bounding box center [918, 192] width 7 height 7
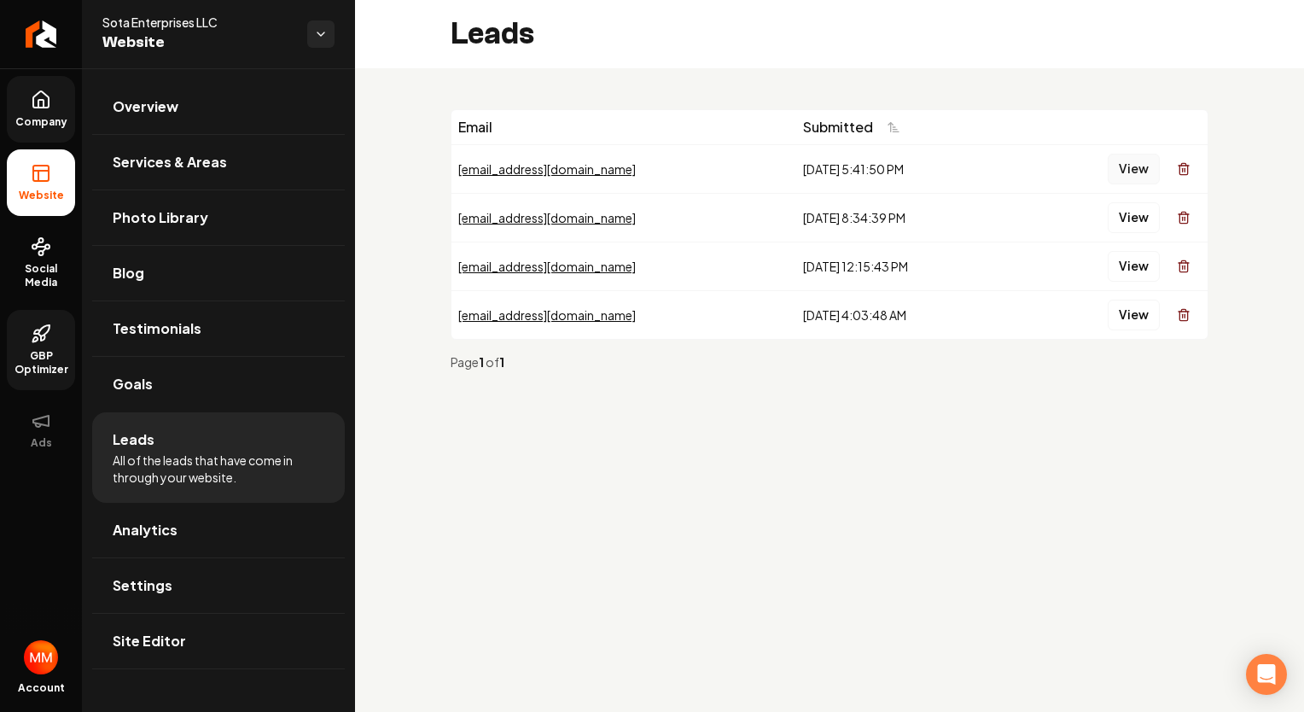
click at [1147, 166] on button "View" at bounding box center [1133, 169] width 52 height 31
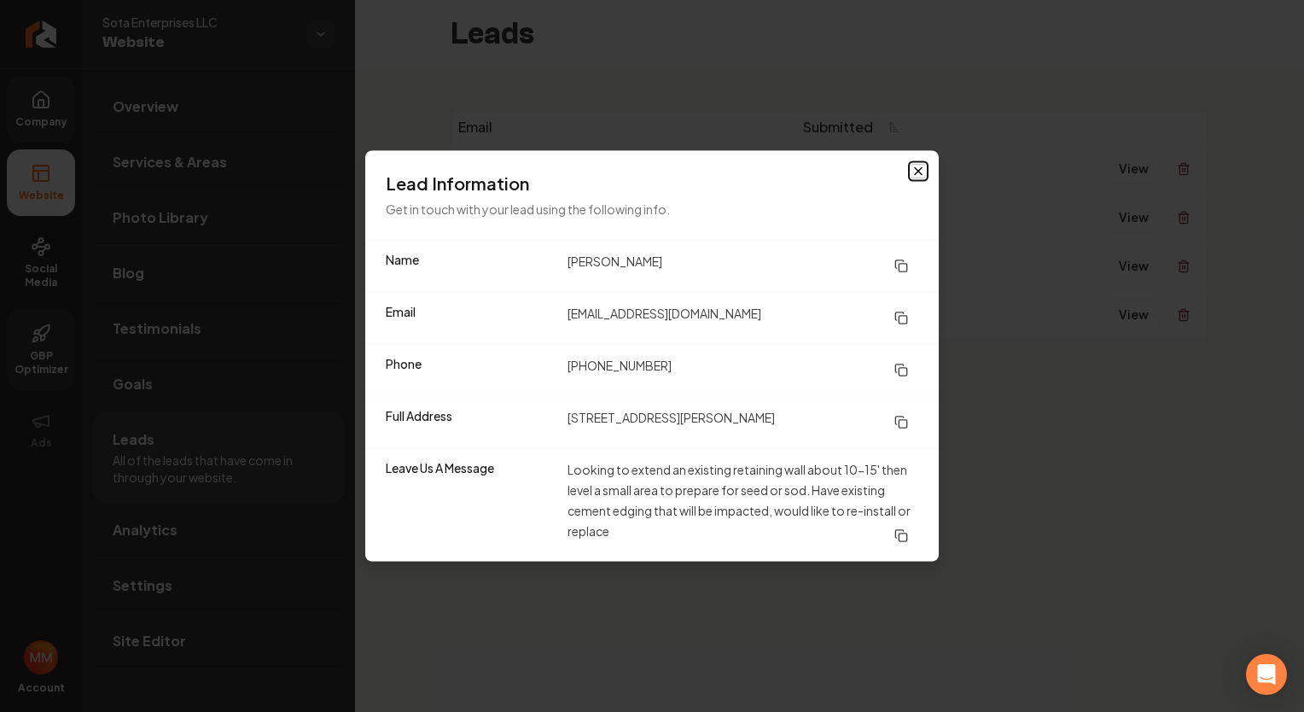
click at [921, 172] on icon "button" at bounding box center [918, 172] width 14 height 14
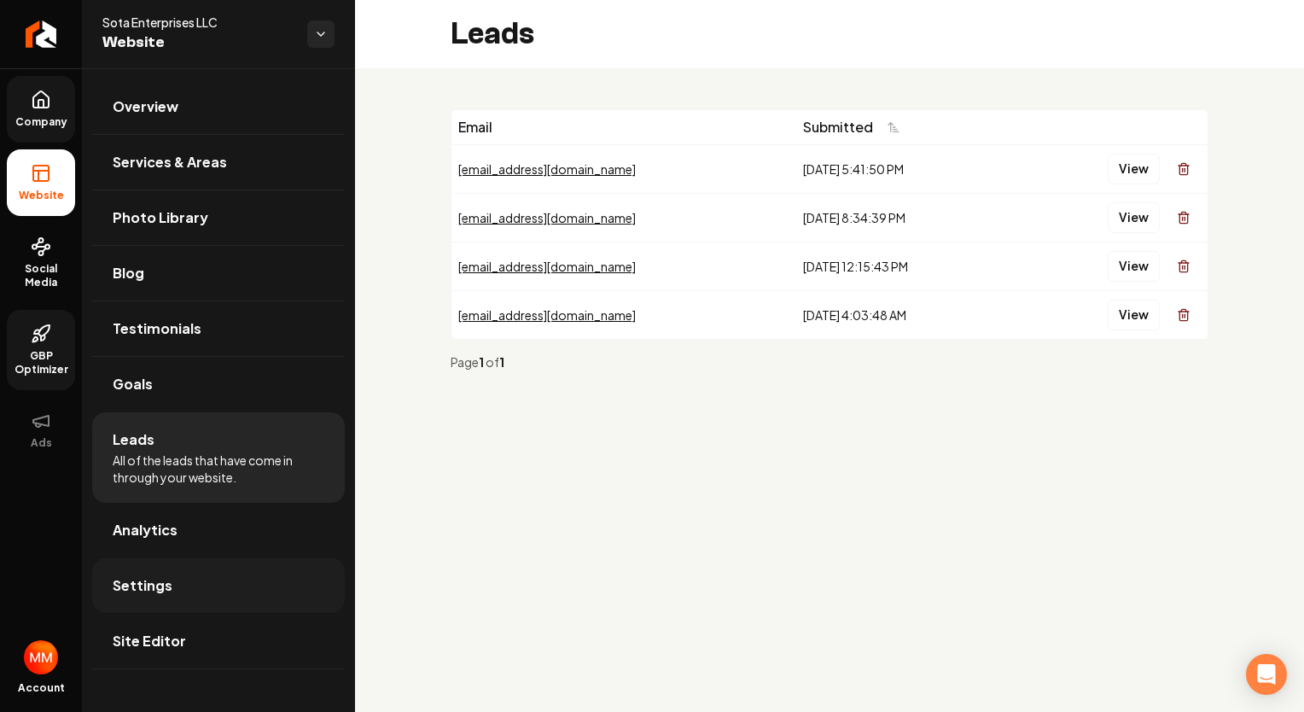
click at [131, 583] on span "Settings" at bounding box center [143, 585] width 60 height 20
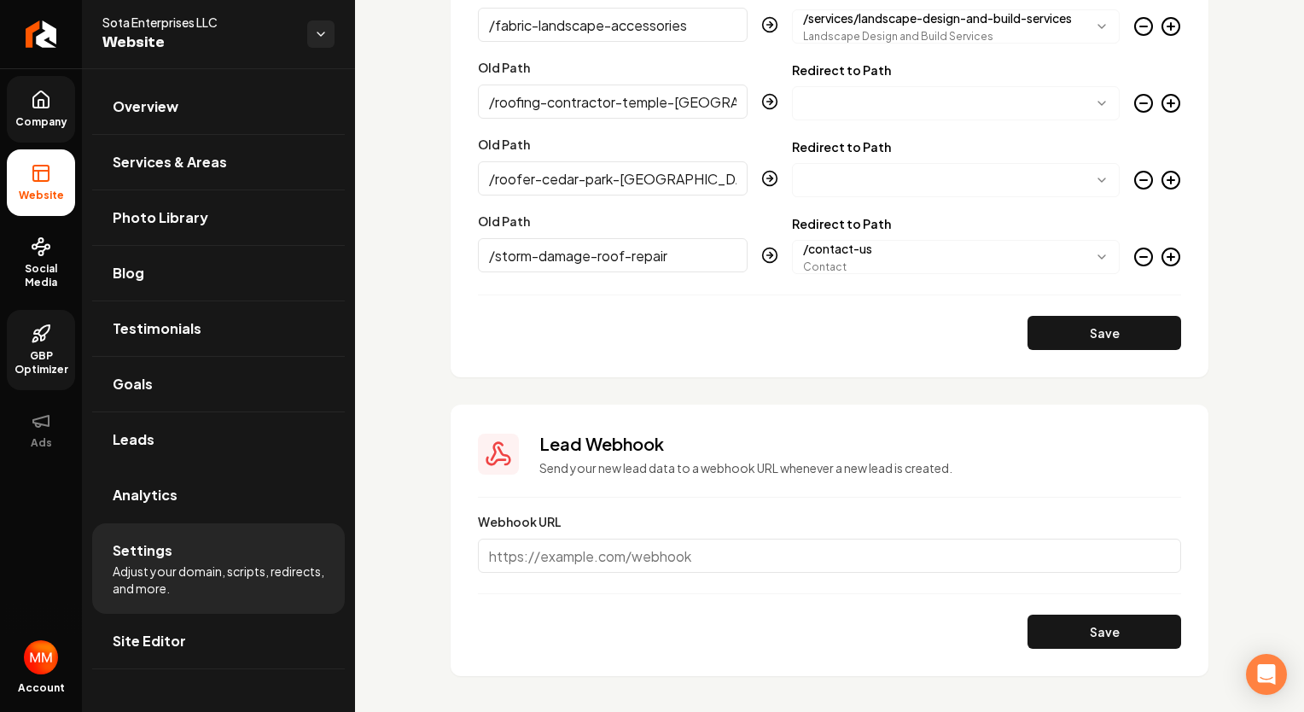
scroll to position [3295, 0]
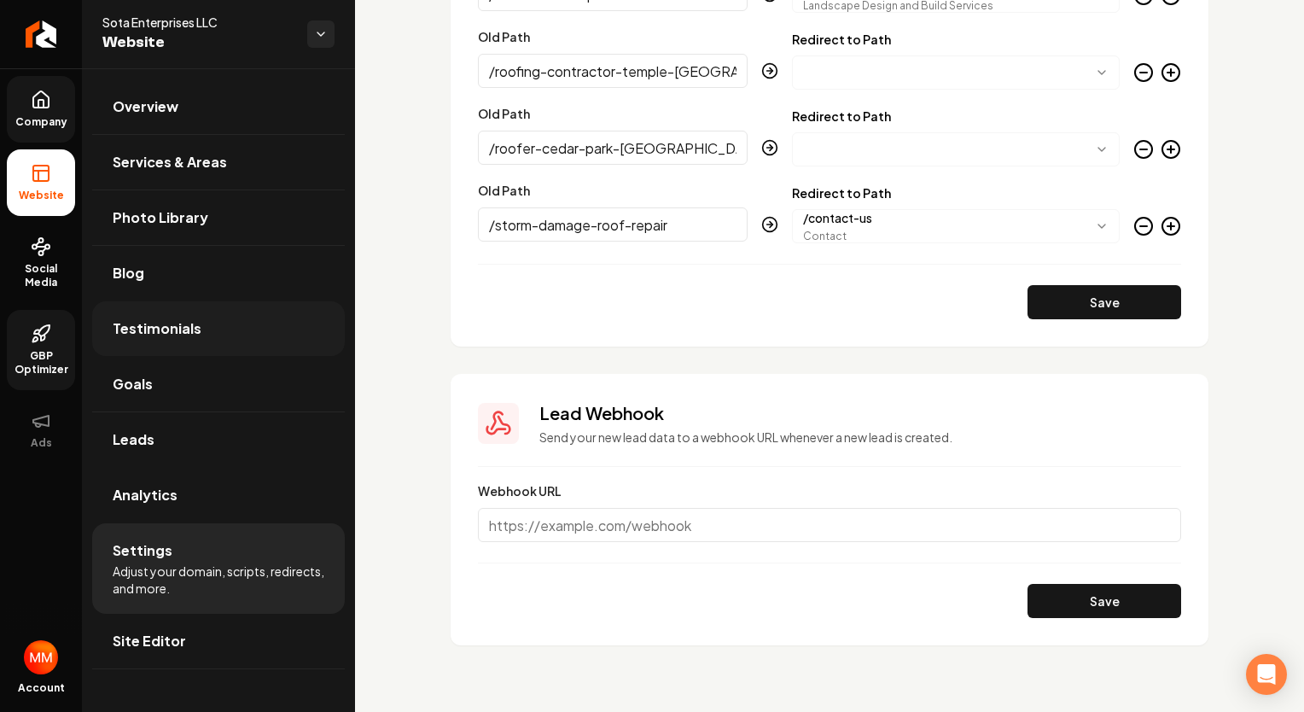
click at [168, 330] on span "Testimonials" at bounding box center [157, 328] width 89 height 20
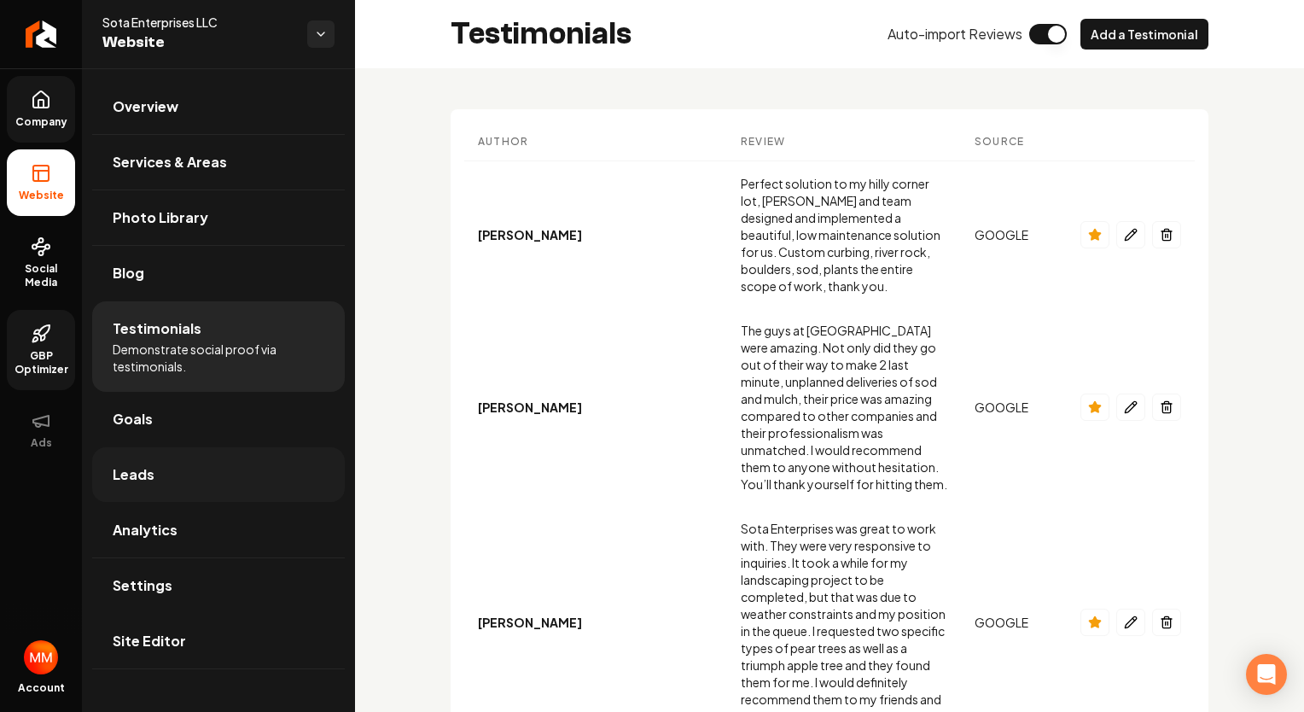
click at [143, 478] on span "Leads" at bounding box center [134, 474] width 42 height 20
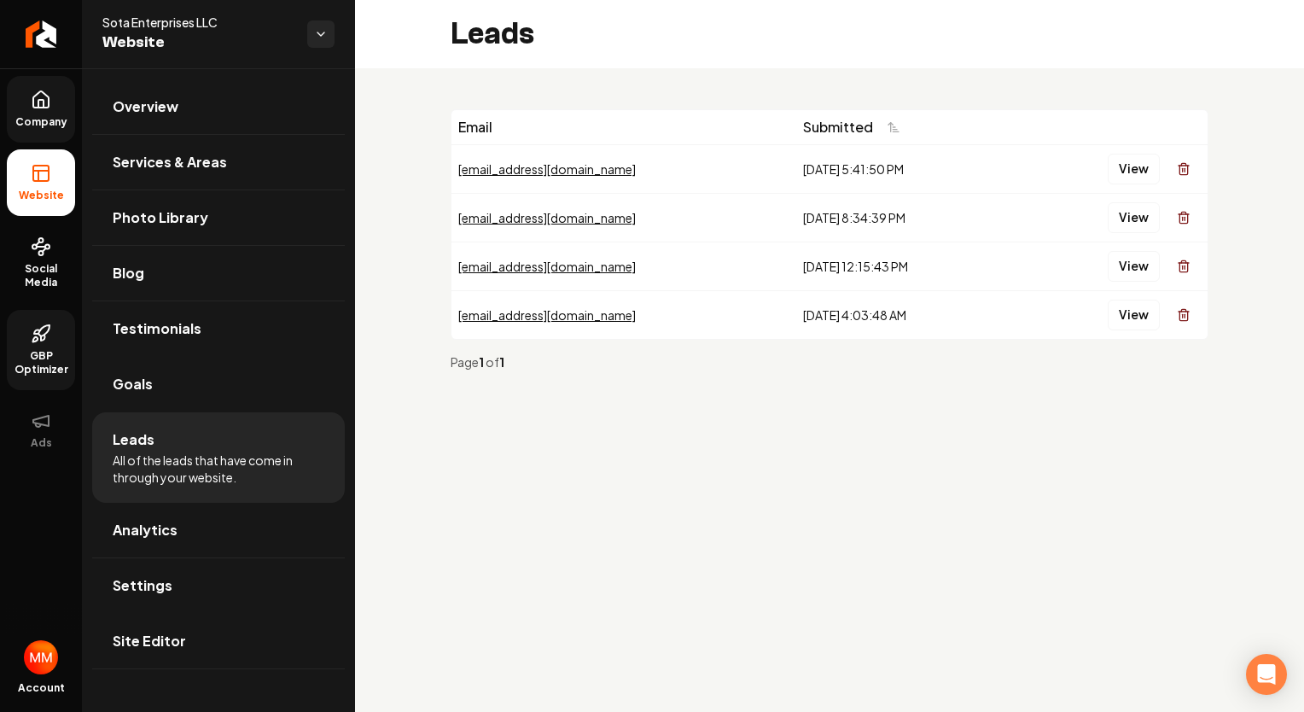
click at [693, 421] on div "Email Submitted kimannlyon@gmail.com 9/2/2025, 5:41:50 PM View nella250900@gmai…" at bounding box center [829, 246] width 949 height 357
click at [521, 171] on div "kimannlyon@gmail.com" at bounding box center [623, 168] width 331 height 17
click at [1138, 165] on button "View" at bounding box center [1133, 169] width 52 height 31
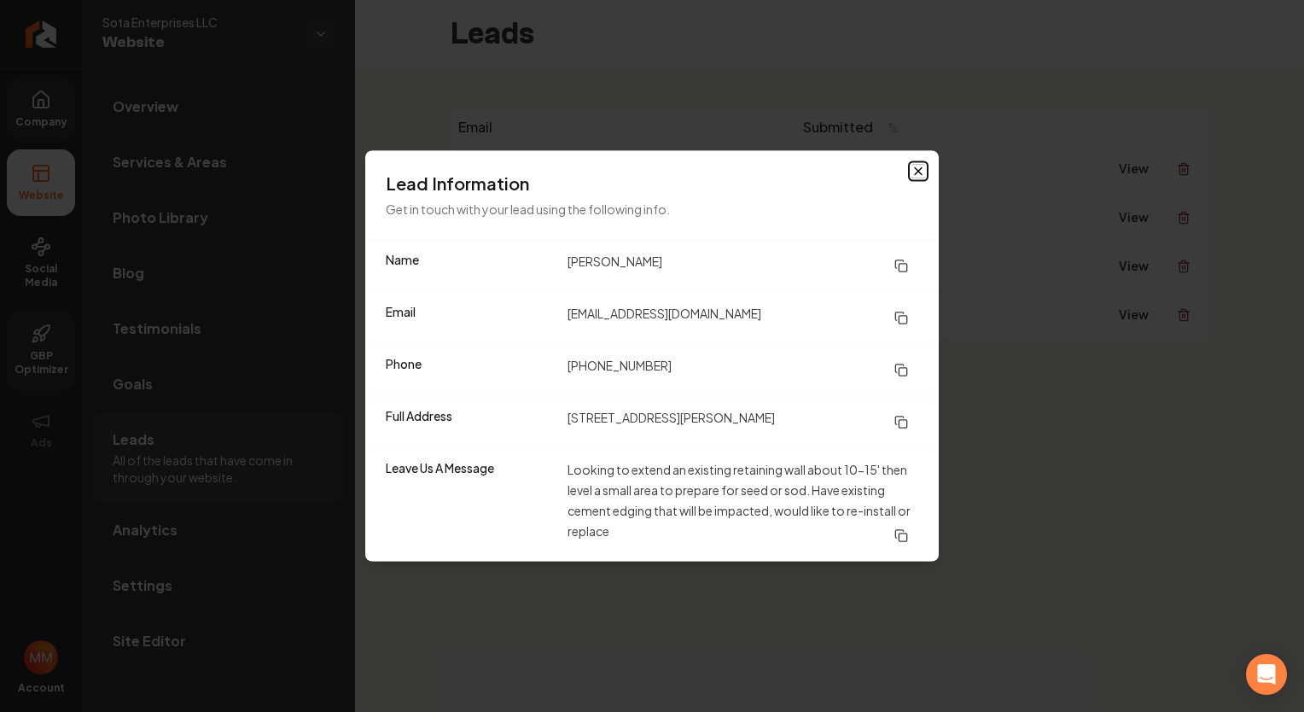
click at [915, 171] on icon "button" at bounding box center [918, 172] width 14 height 14
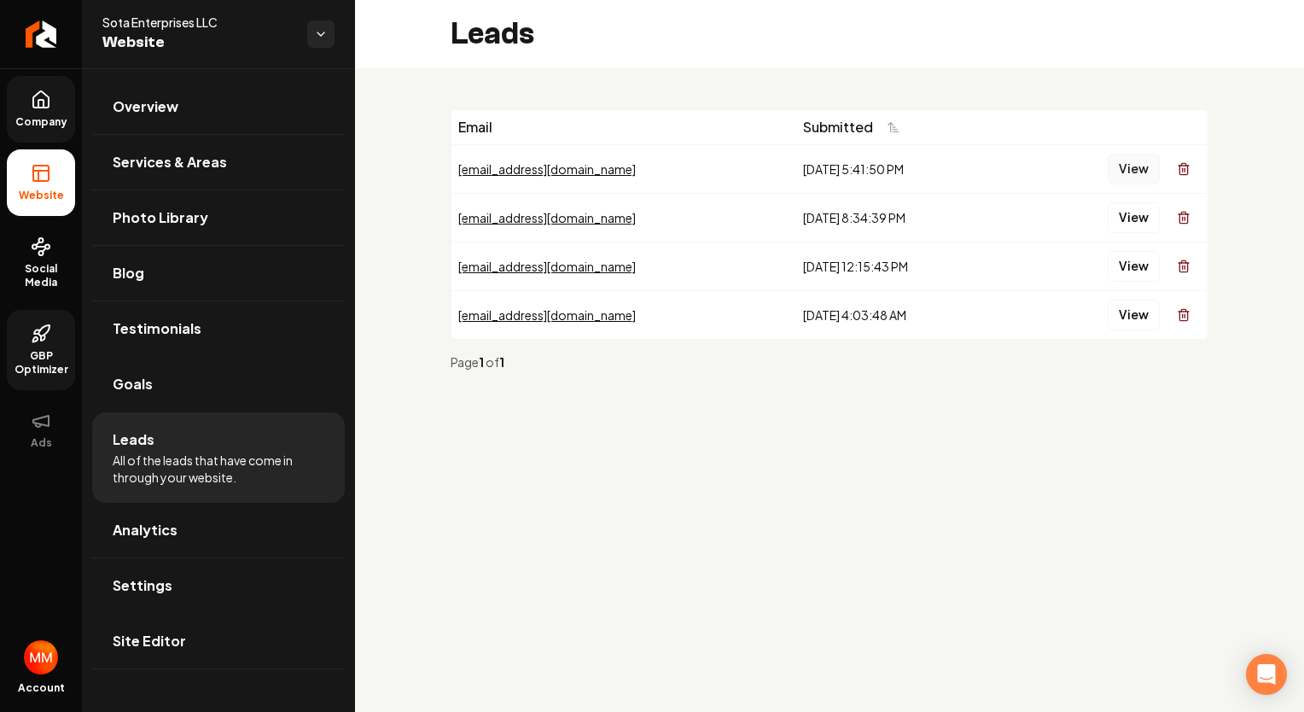
click at [1133, 162] on button "View" at bounding box center [1133, 169] width 52 height 31
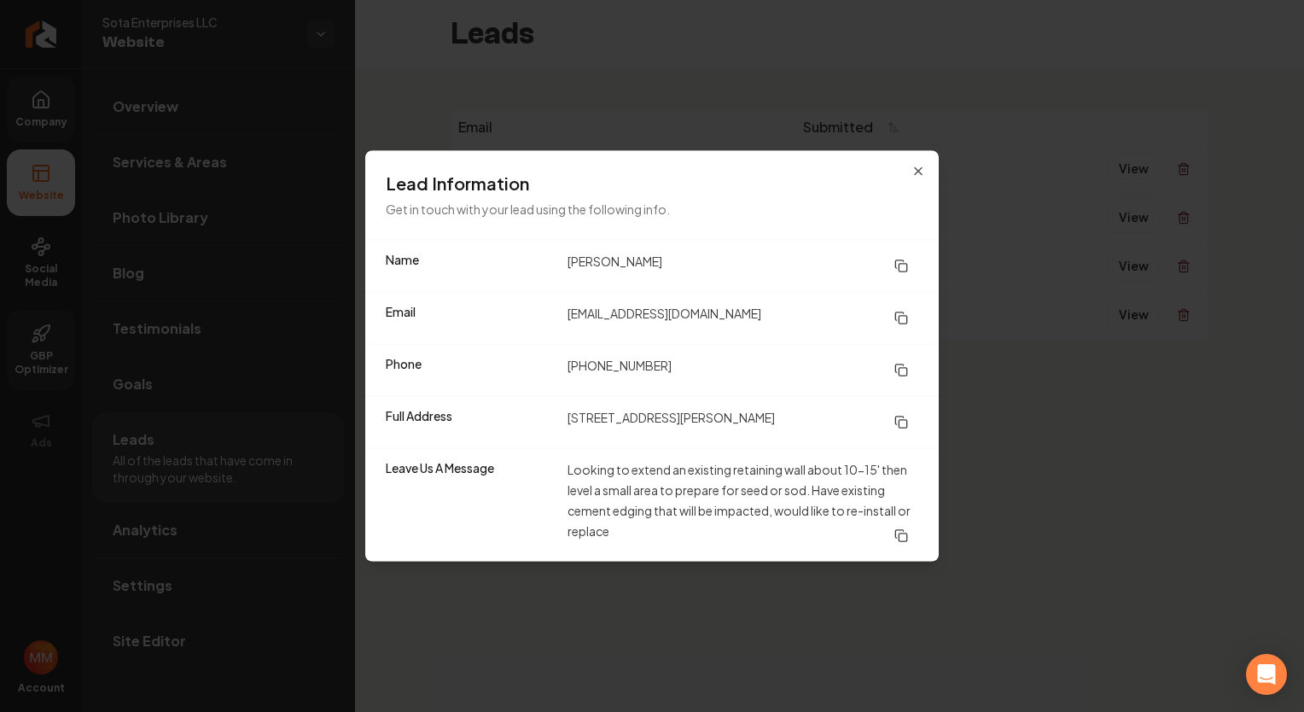
click at [902, 535] on icon at bounding box center [901, 536] width 14 height 14
click at [921, 170] on icon "button" at bounding box center [918, 172] width 14 height 14
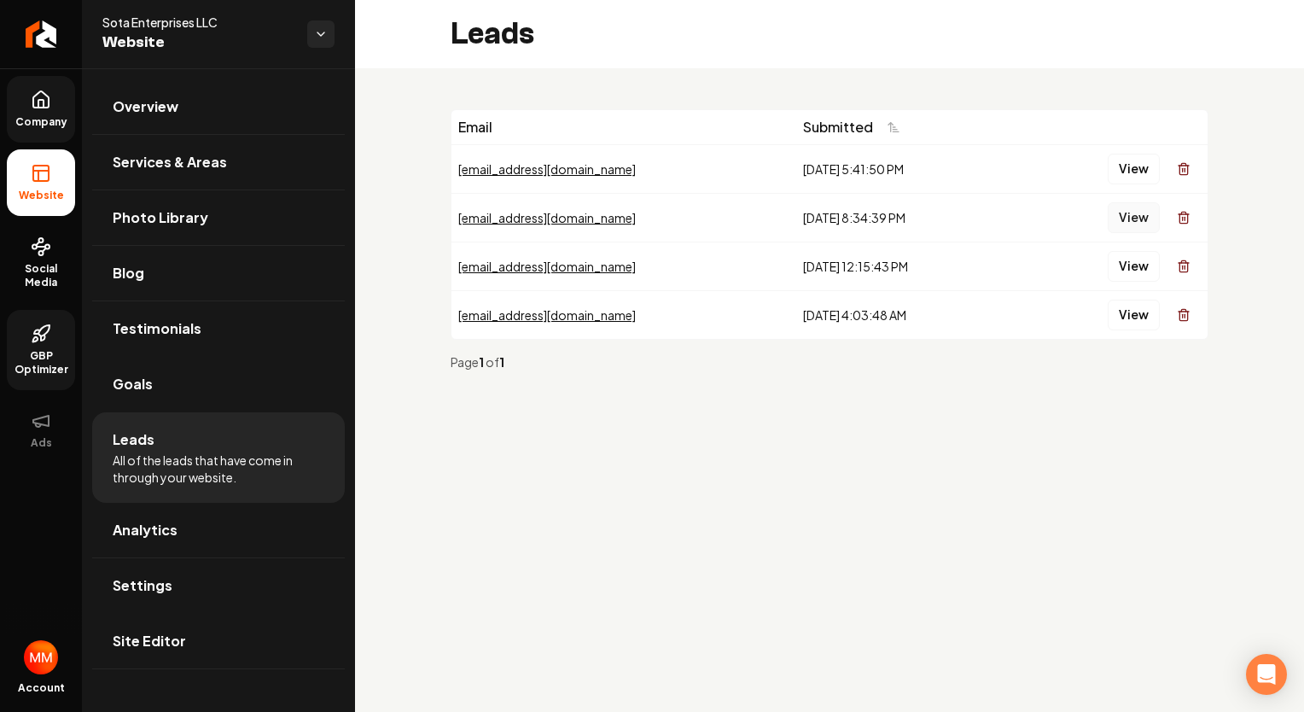
click at [1118, 213] on button "View" at bounding box center [1133, 217] width 52 height 31
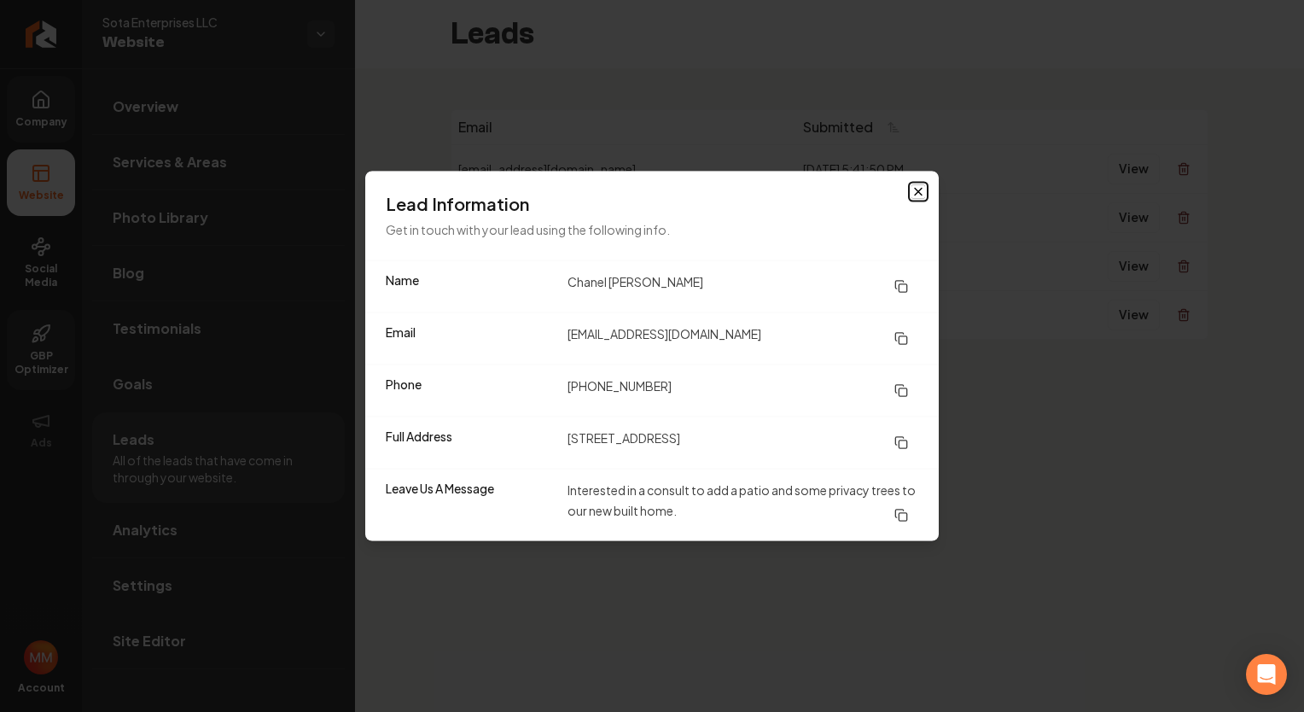
click at [923, 190] on icon "button" at bounding box center [918, 192] width 14 height 14
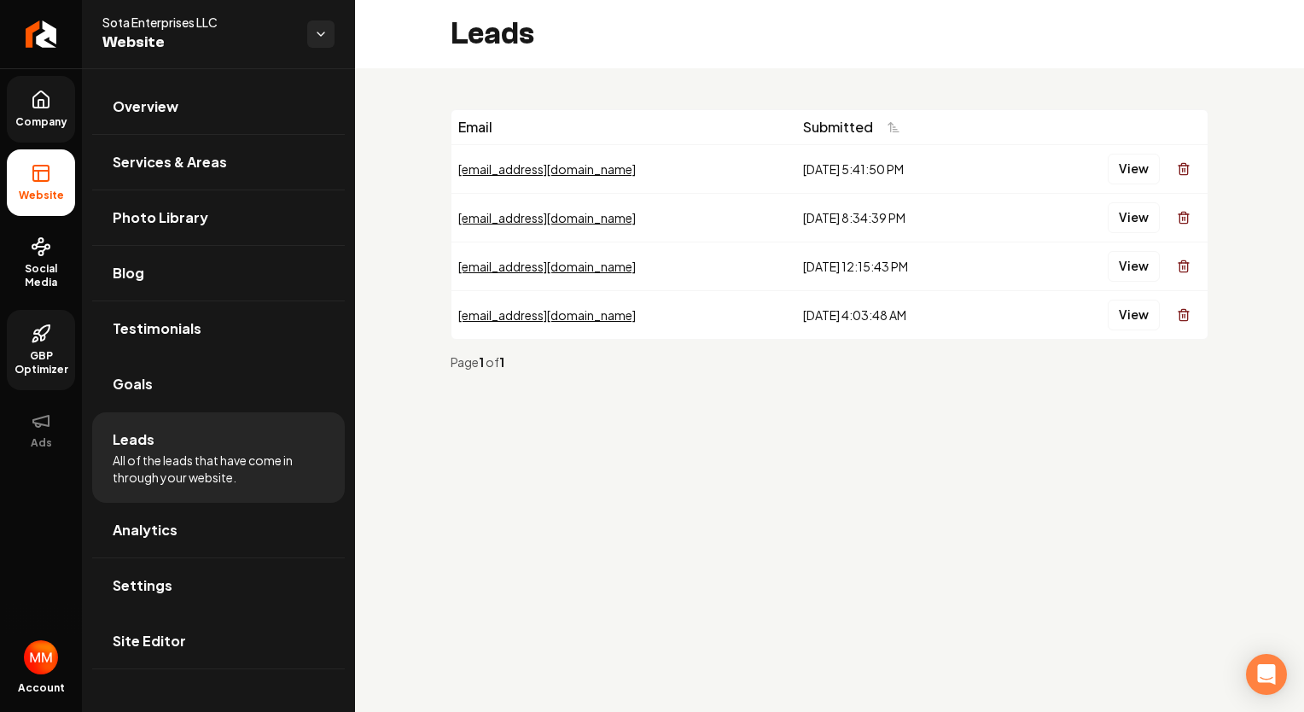
click at [528, 173] on div "kimannlyon@gmail.com" at bounding box center [623, 168] width 331 height 17
click at [1119, 163] on button "View" at bounding box center [1133, 169] width 52 height 31
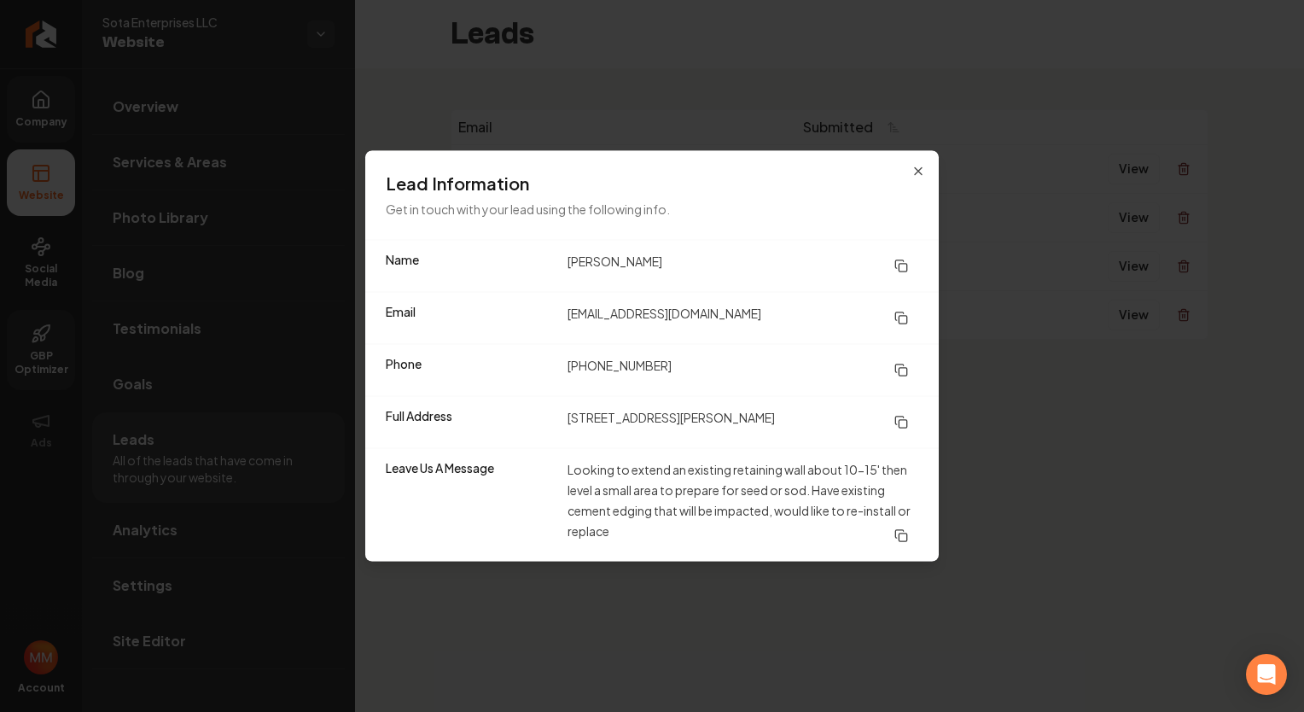
click at [909, 322] on button at bounding box center [901, 318] width 34 height 31
click at [925, 171] on div "Lead Information Get in touch with your lead using the following info." at bounding box center [651, 195] width 573 height 89
click at [918, 175] on icon "button" at bounding box center [918, 172] width 14 height 14
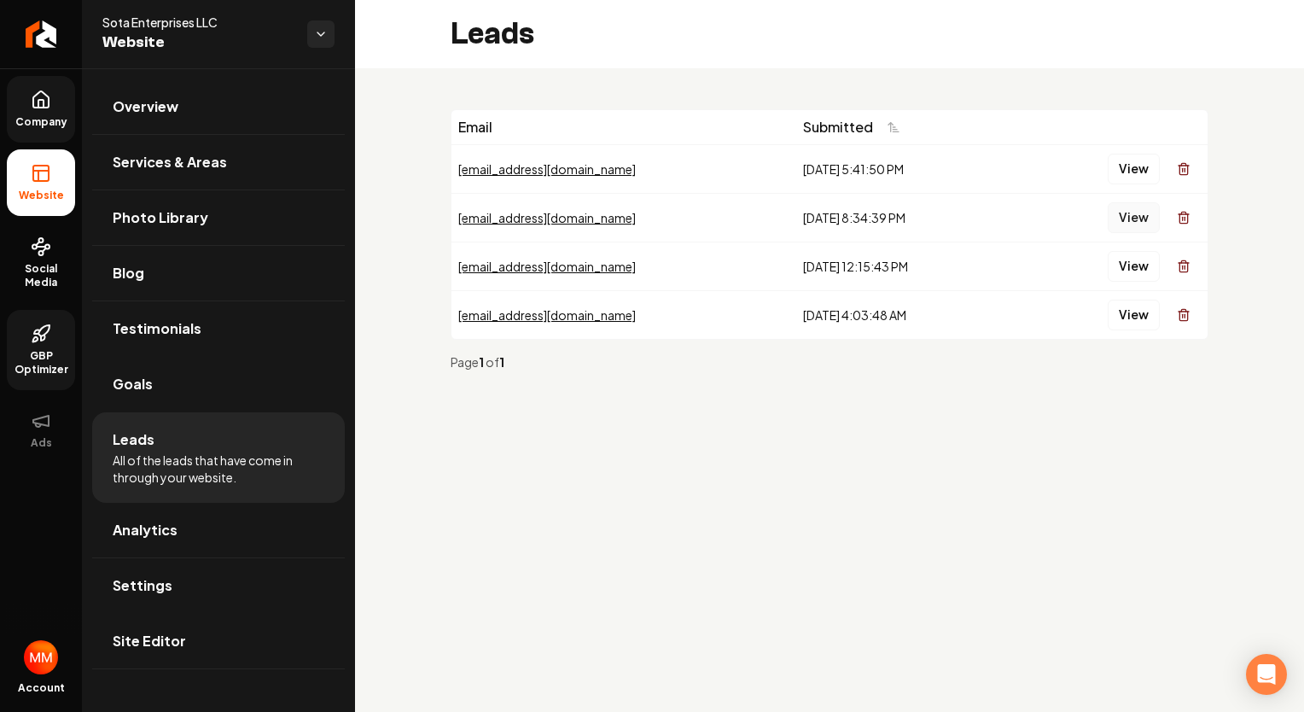
click at [1144, 217] on button "View" at bounding box center [1133, 217] width 52 height 31
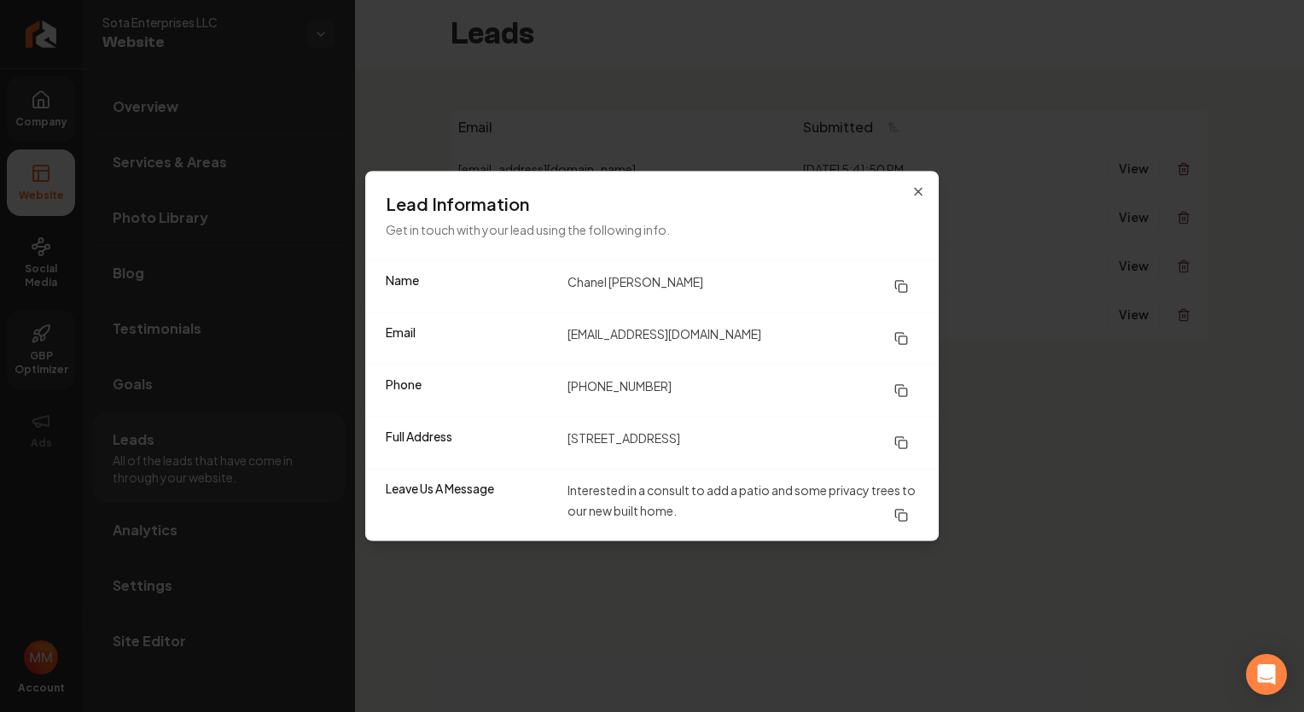
click at [898, 291] on rect at bounding box center [902, 288] width 8 height 8
click at [904, 345] on icon at bounding box center [901, 339] width 14 height 14
click at [900, 392] on icon at bounding box center [901, 391] width 14 height 14
drag, startPoint x: 908, startPoint y: 440, endPoint x: 897, endPoint y: 447, distance: 13.0
click at [897, 447] on icon at bounding box center [901, 443] width 14 height 14
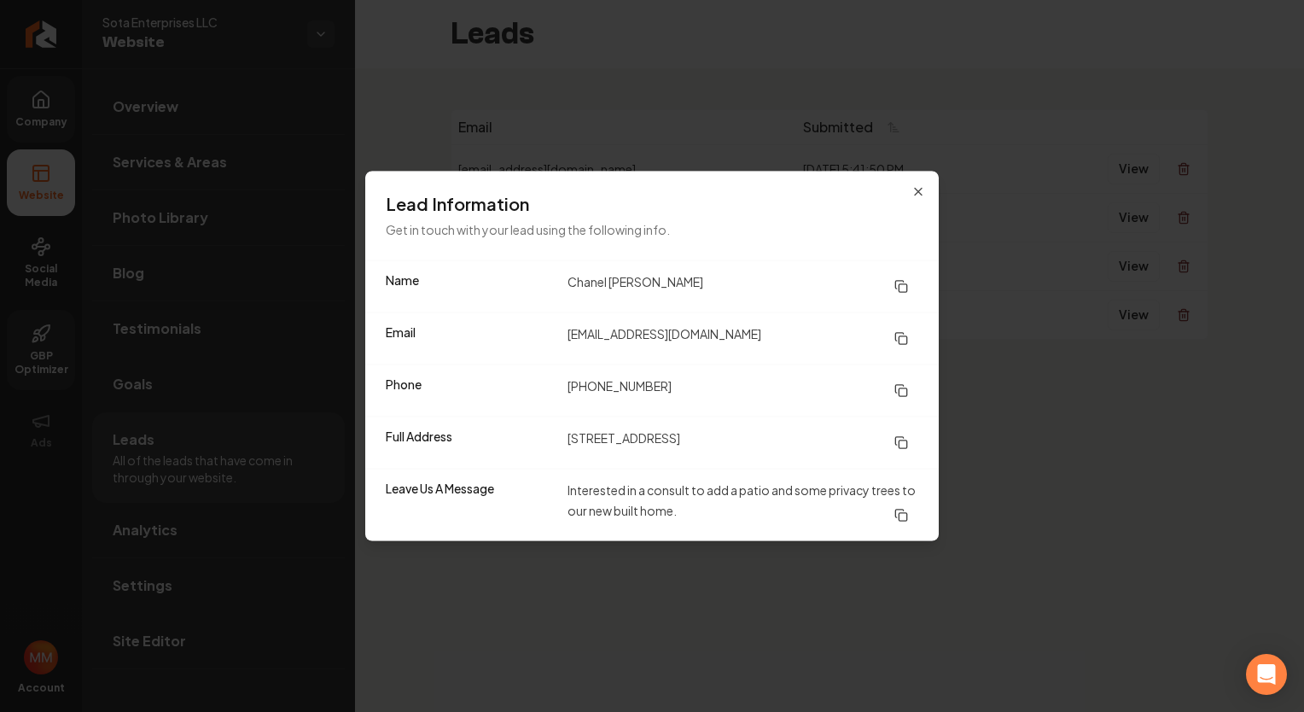
click at [908, 511] on button at bounding box center [901, 515] width 34 height 31
click at [915, 189] on icon "button" at bounding box center [918, 192] width 7 height 7
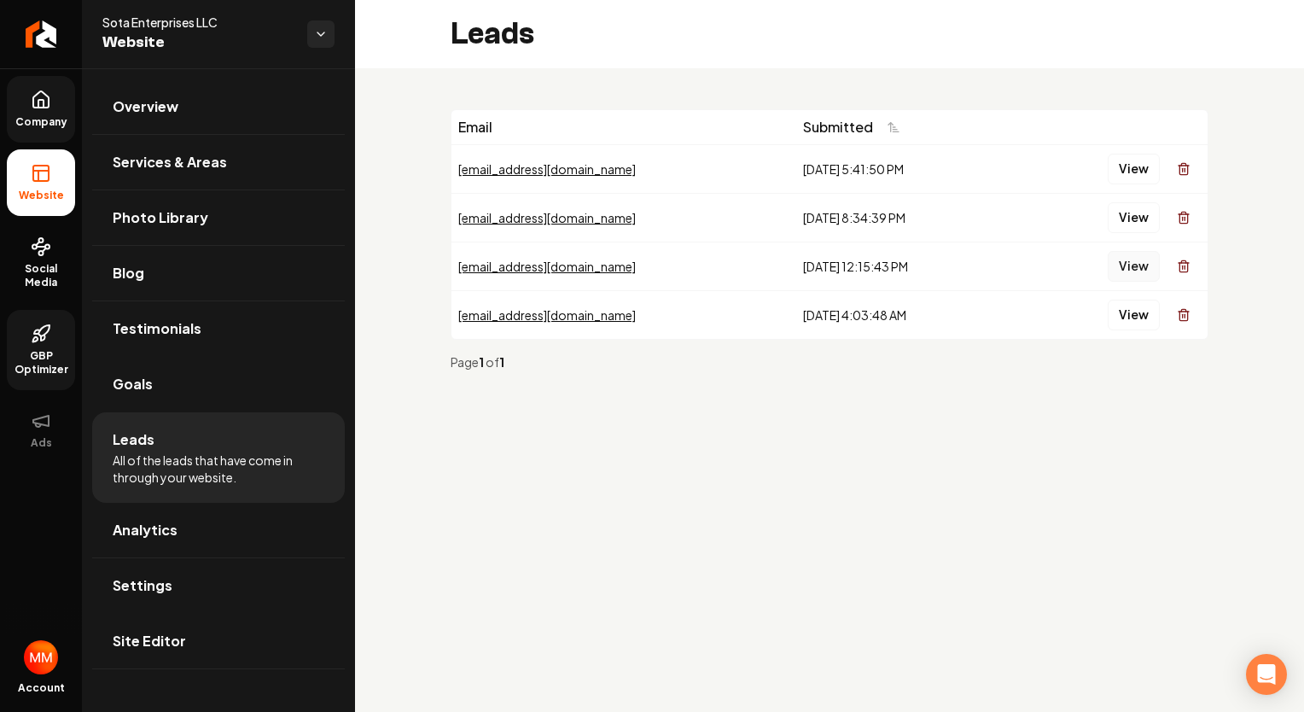
click at [1124, 269] on button "View" at bounding box center [1133, 266] width 52 height 31
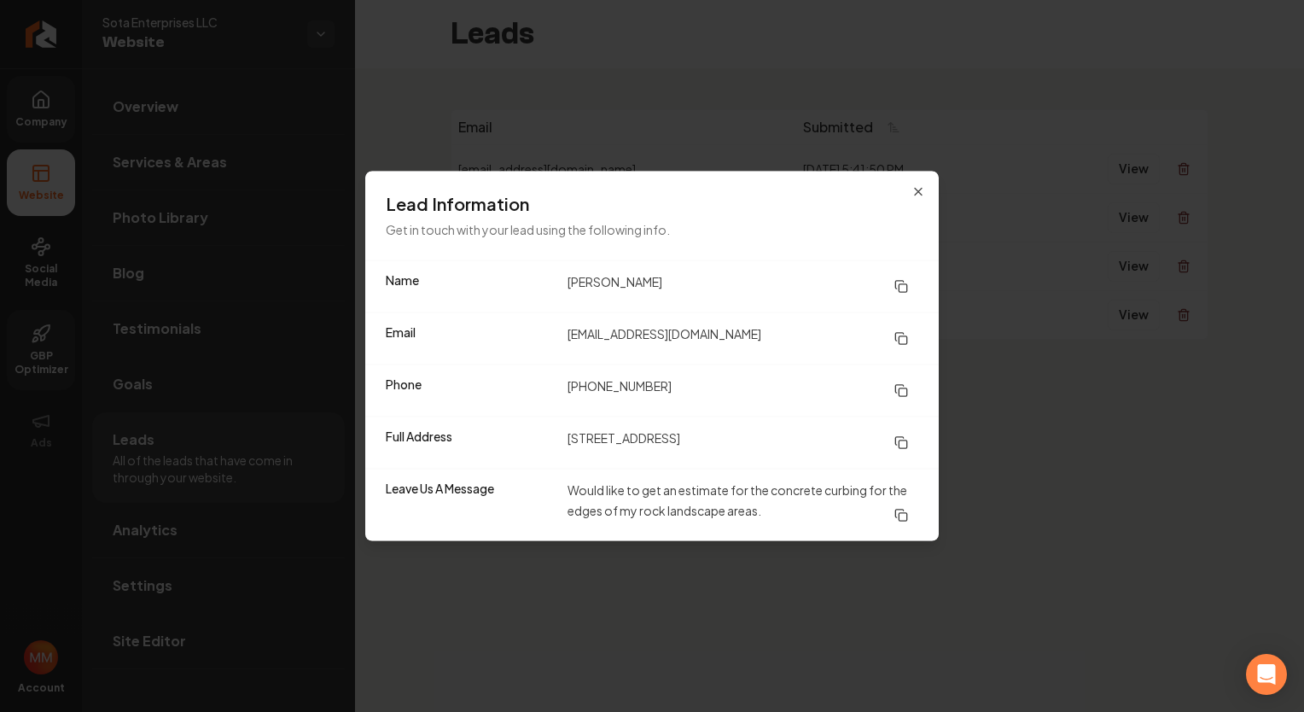
click at [910, 291] on button at bounding box center [901, 286] width 34 height 31
click at [904, 343] on icon at bounding box center [901, 339] width 14 height 14
click at [915, 392] on button at bounding box center [901, 390] width 34 height 31
click at [898, 444] on rect at bounding box center [902, 444] width 8 height 8
click at [899, 524] on button at bounding box center [901, 515] width 34 height 31
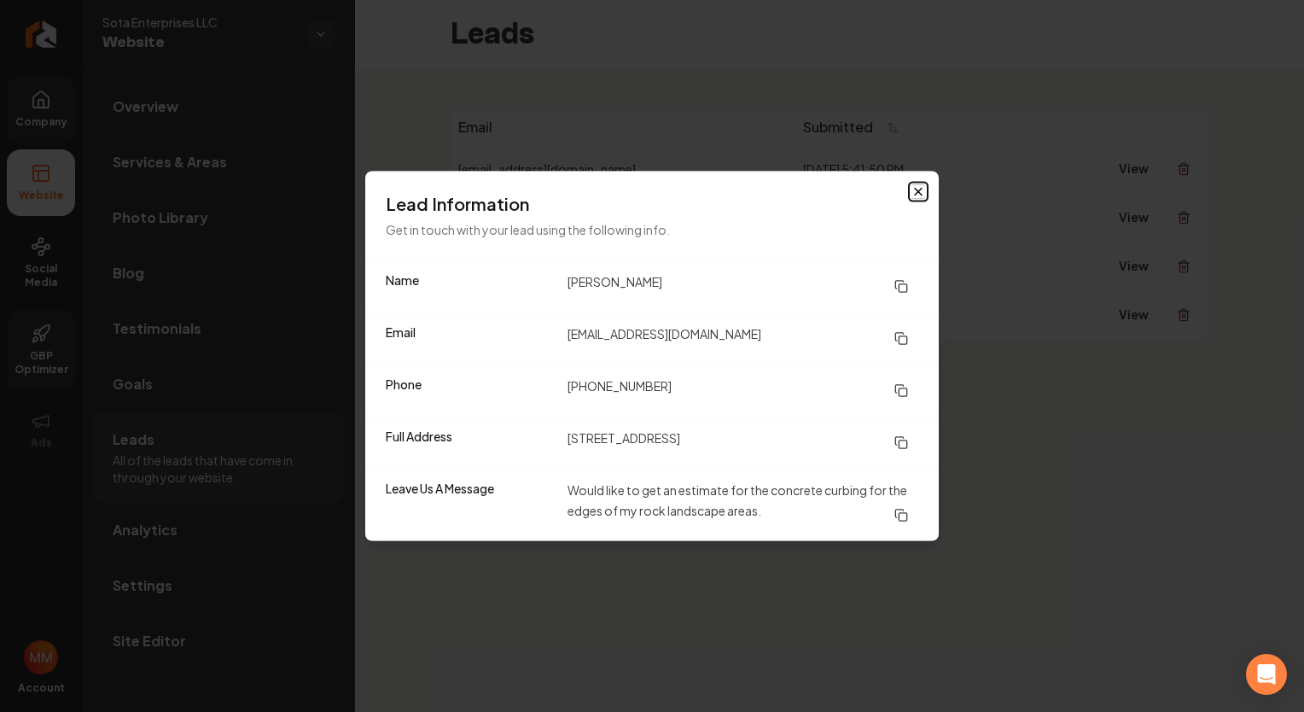
click at [919, 193] on icon "button" at bounding box center [918, 192] width 7 height 7
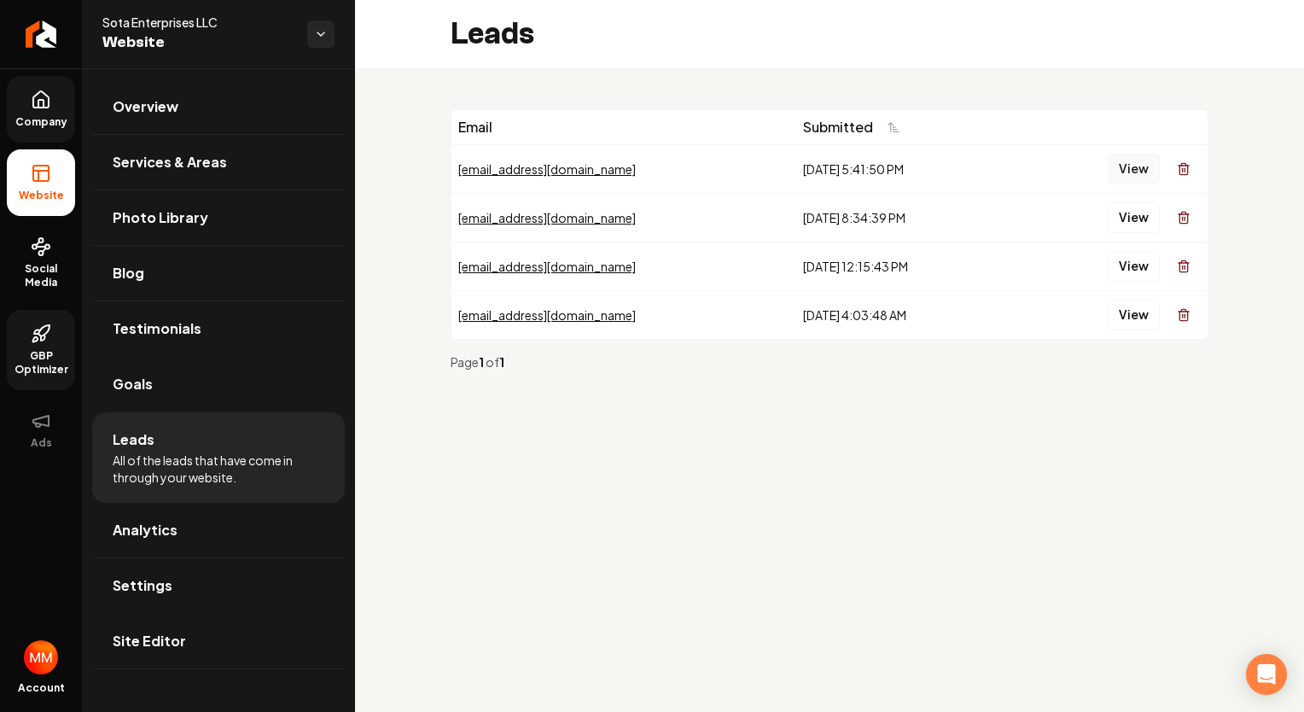
click at [1129, 166] on button "View" at bounding box center [1133, 169] width 52 height 31
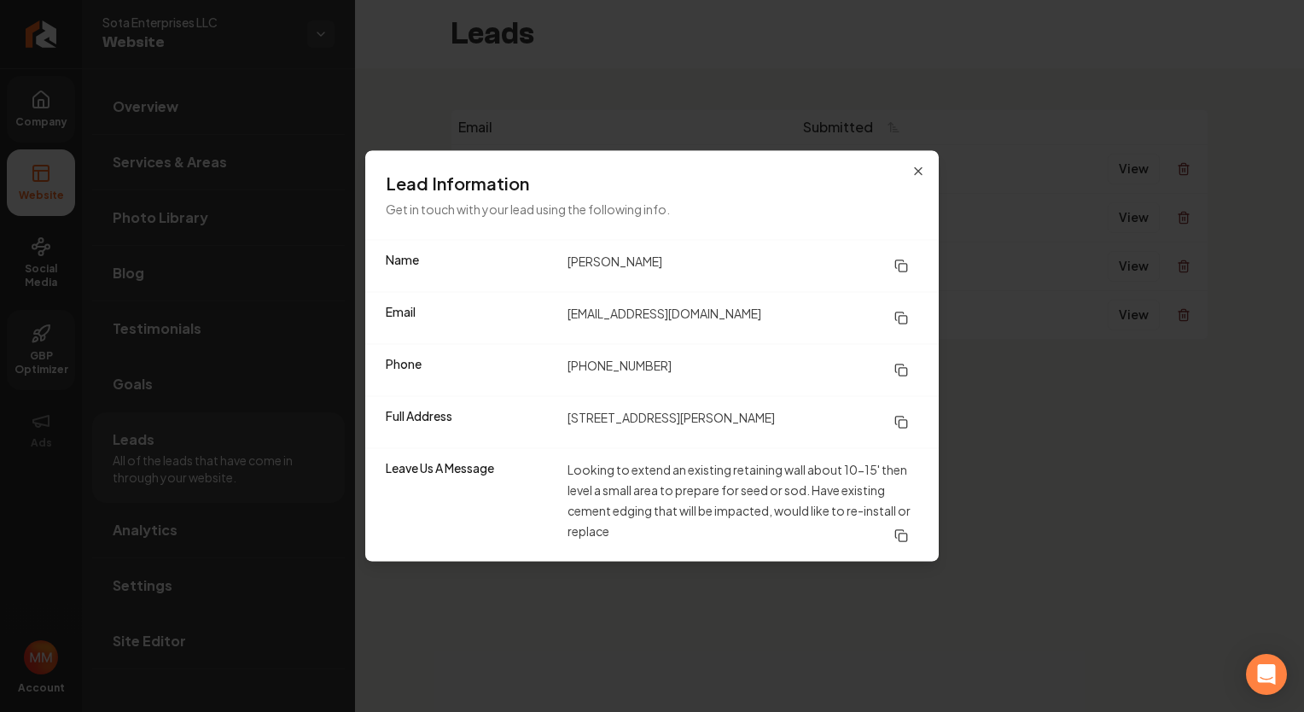
click at [919, 179] on div "Lead Information Get in touch with your lead using the following info." at bounding box center [651, 195] width 573 height 89
click at [919, 172] on icon "button" at bounding box center [918, 171] width 7 height 7
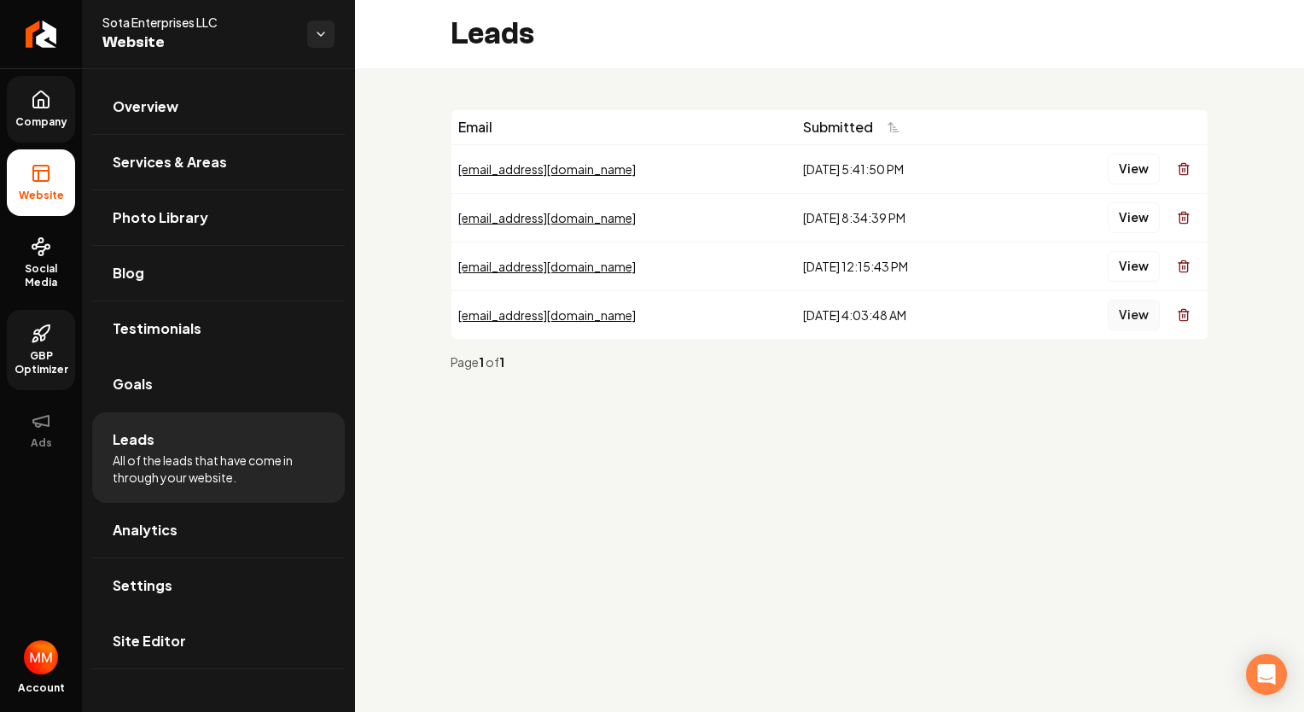
click at [1117, 315] on button "View" at bounding box center [1133, 314] width 52 height 31
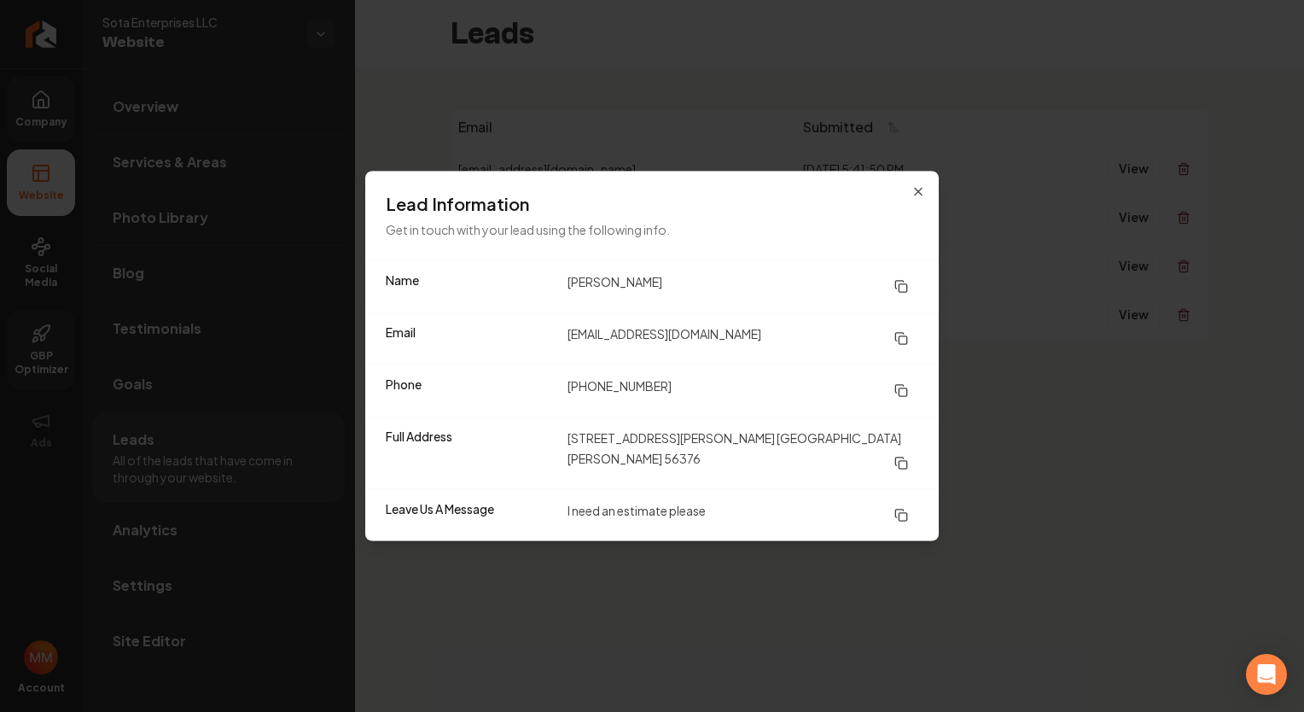
click at [901, 398] on icon at bounding box center [901, 391] width 14 height 14
click at [904, 346] on icon at bounding box center [901, 339] width 14 height 14
click at [897, 456] on icon at bounding box center [901, 463] width 14 height 14
click at [921, 212] on div "Lead Information Get in touch with your lead using the following info." at bounding box center [651, 215] width 573 height 89
click at [920, 199] on icon "button" at bounding box center [918, 192] width 14 height 14
